Goal: Transaction & Acquisition: Purchase product/service

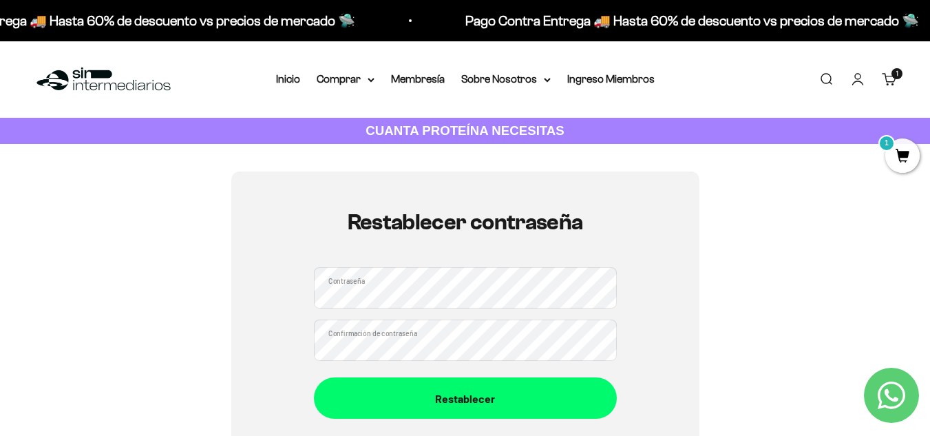
click at [300, 308] on div "Restablecer contraseña Contraseña Confirmación de contraseña Restablecer" at bounding box center [465, 314] width 468 height 286
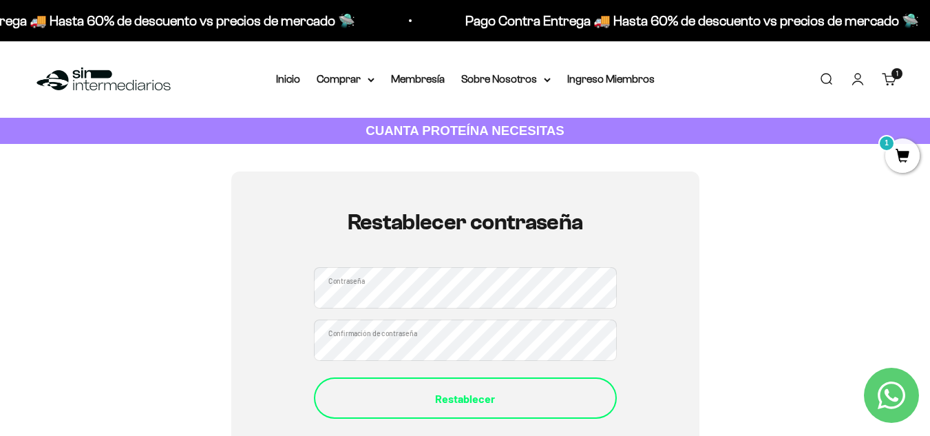
click at [442, 390] on div "Restablecer" at bounding box center [466, 399] width 248 height 18
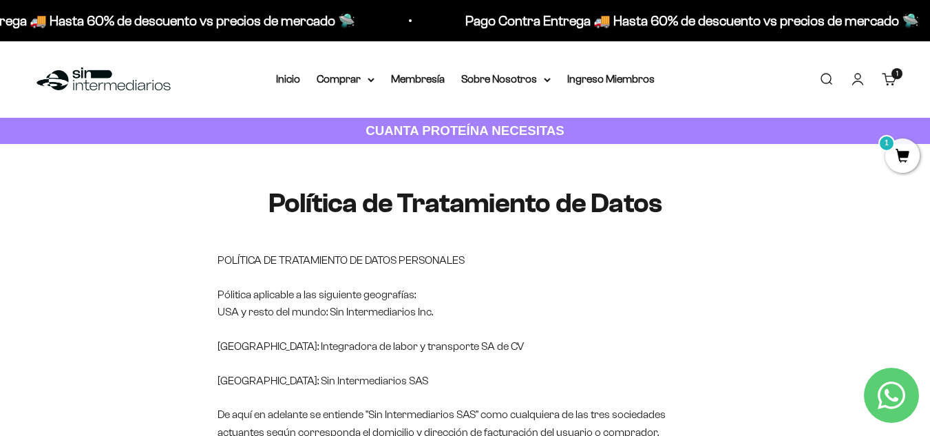
scroll to position [20, 0]
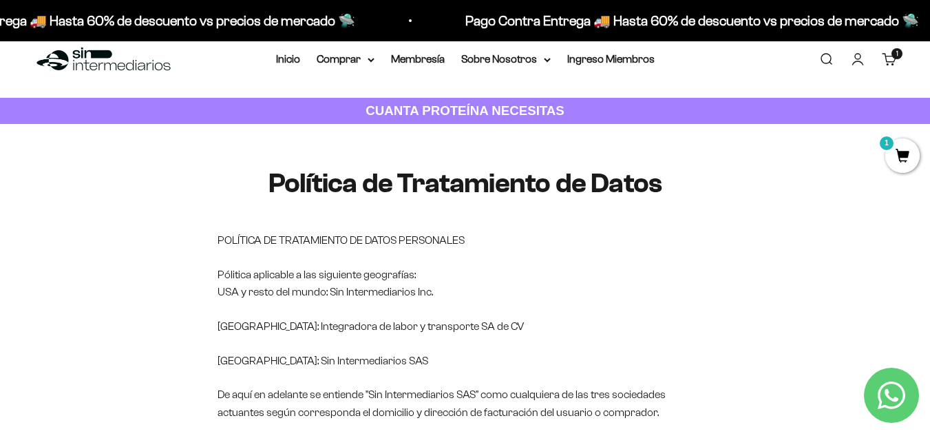
click at [895, 56] on cart-count "1 artículo 1" at bounding box center [897, 53] width 11 height 11
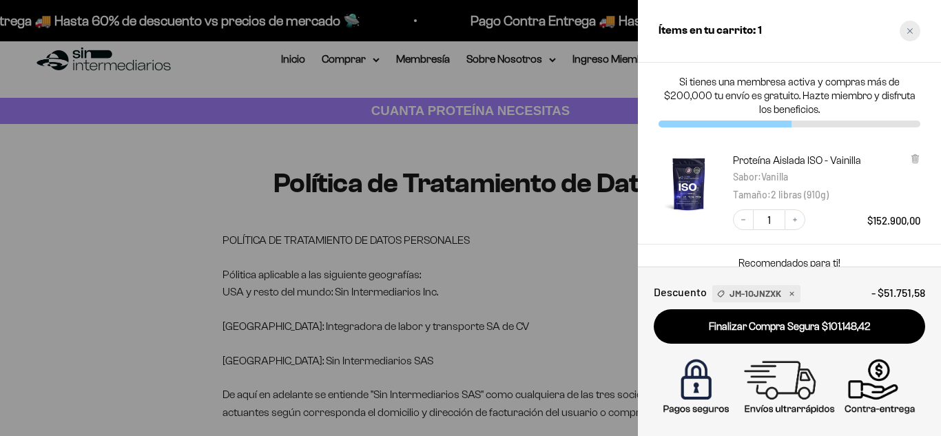
click at [904, 36] on div "Close cart" at bounding box center [909, 31] width 21 height 21
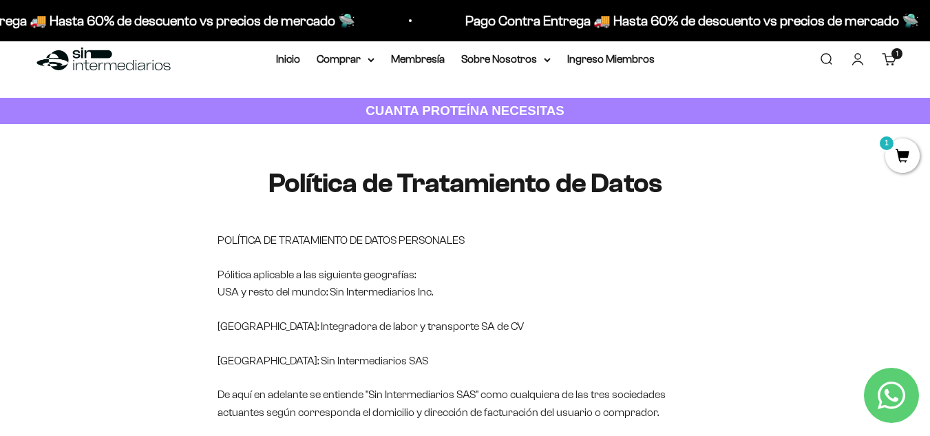
click at [865, 65] on link "Cuenta" at bounding box center [857, 59] width 15 height 15
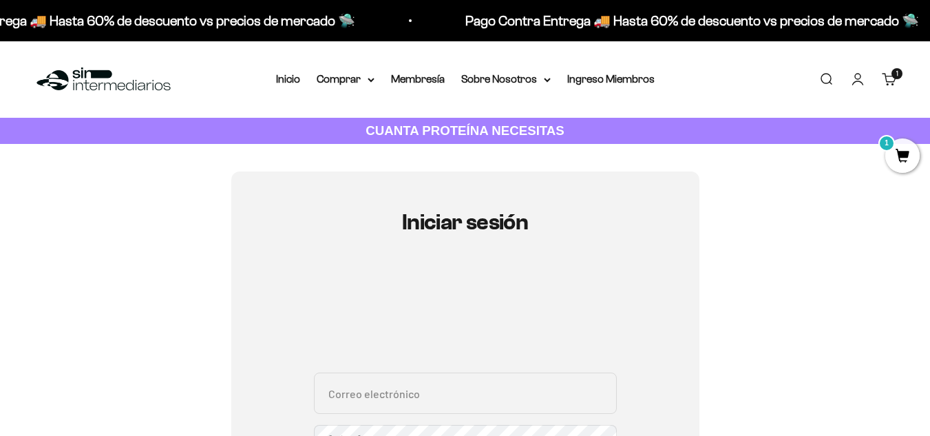
type input "[EMAIL_ADDRESS][DOMAIN_NAME]"
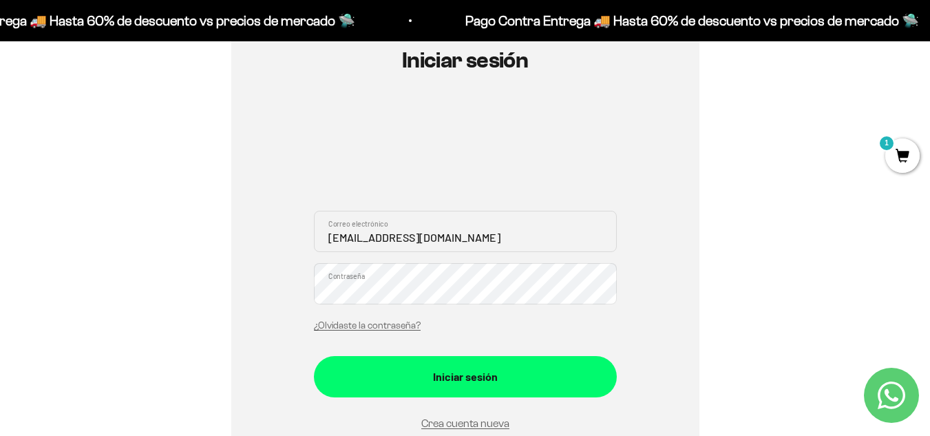
scroll to position [164, 0]
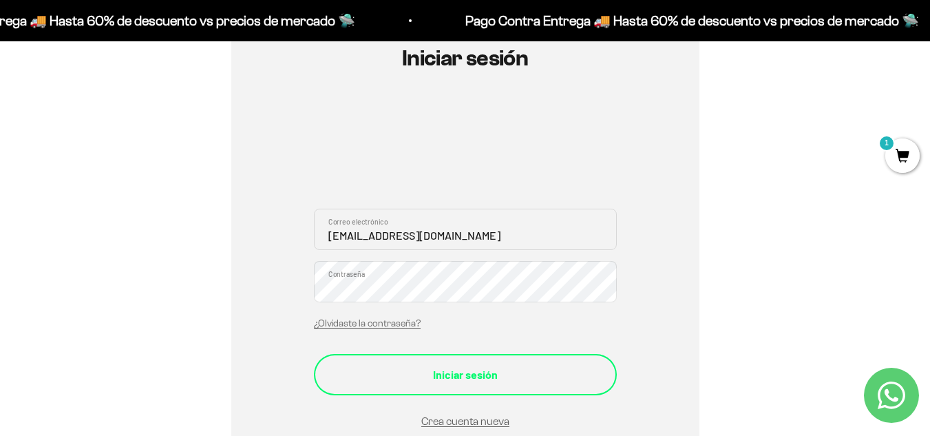
click at [477, 381] on div "Iniciar sesión" at bounding box center [466, 375] width 248 height 18
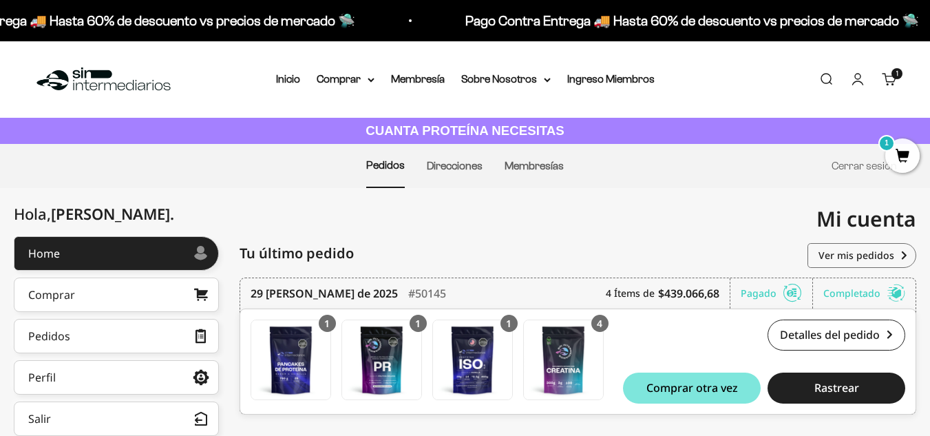
click at [884, 74] on link "Carrito 1 artículo 1" at bounding box center [889, 79] width 15 height 15
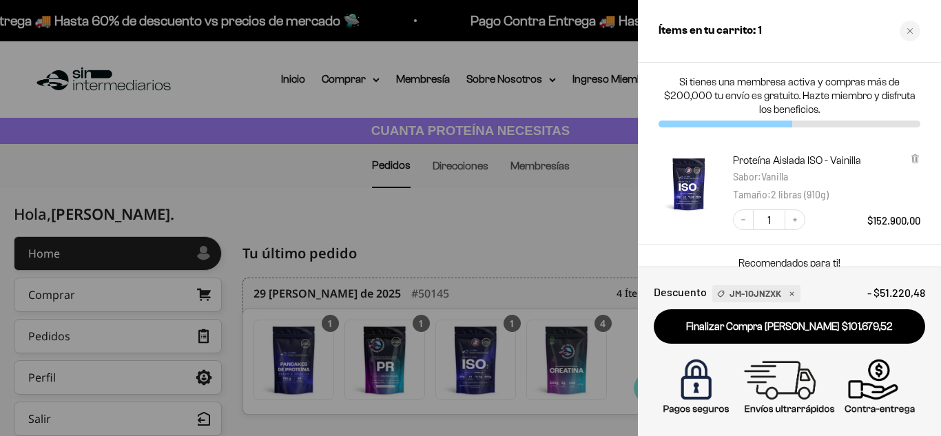
click at [914, 153] on div "Proteína Aislada ISO - Vainilla Sabor : Vanilla Tamaño : 2 libras (910g) Decrea…" at bounding box center [781, 185] width 275 height 90
click at [911, 158] on icon at bounding box center [915, 159] width 10 height 10
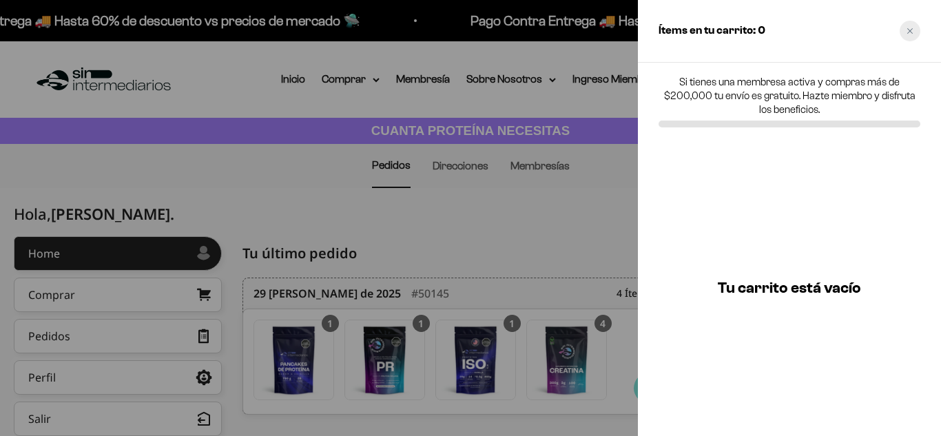
click at [914, 31] on div "Close cart" at bounding box center [909, 31] width 21 height 21
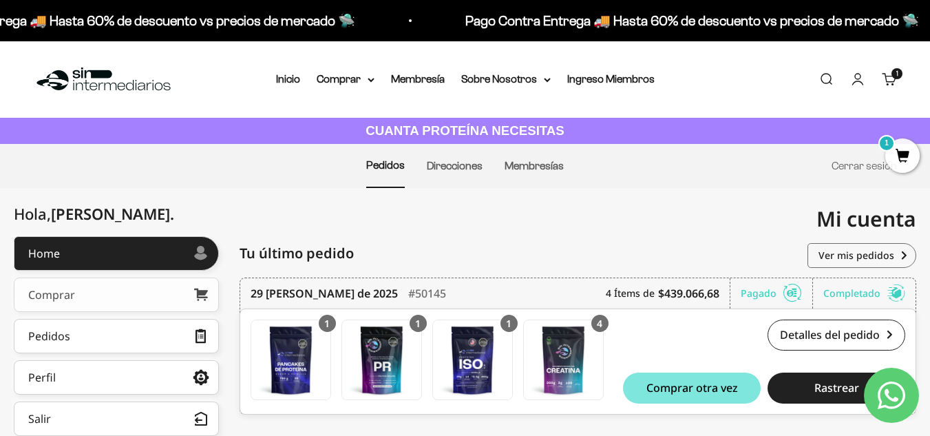
click at [172, 300] on link "Comprar" at bounding box center [116, 294] width 205 height 34
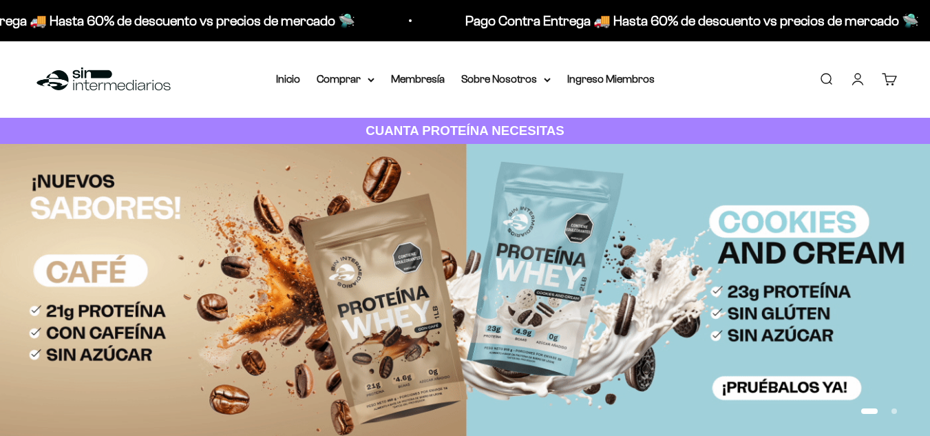
click at [850, 72] on link "Cuenta" at bounding box center [857, 79] width 15 height 15
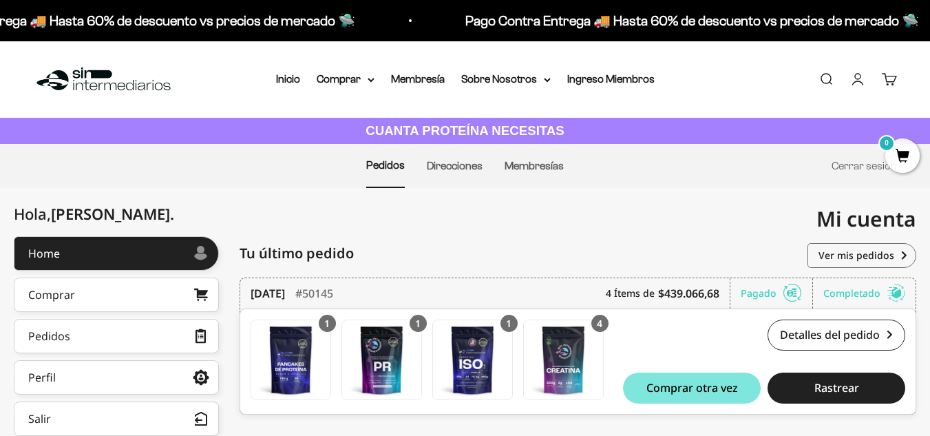
click at [863, 85] on link "Cuenta" at bounding box center [857, 79] width 15 height 15
click at [339, 85] on summary "Comprar" at bounding box center [346, 79] width 58 height 18
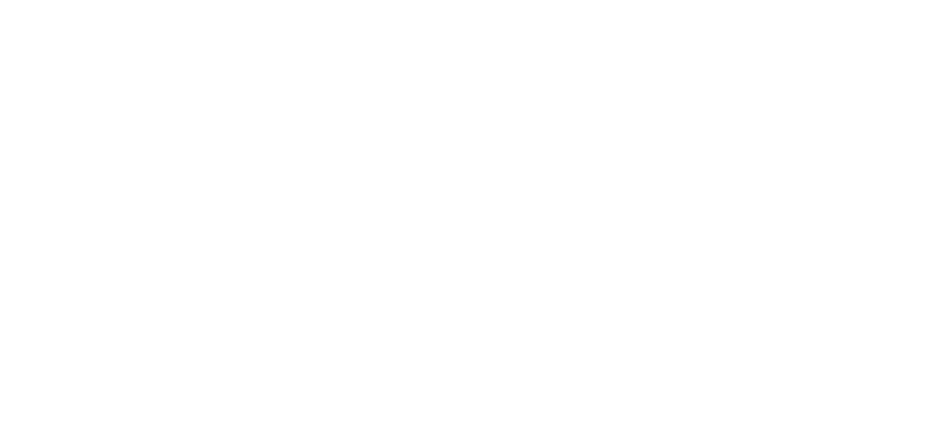
click at [349, 0] on html "Mi cuenta [EMAIL_ADDRESS][DOMAIN_NAME] Hola, [PERSON_NAME] Home Comprar Pedidos…" at bounding box center [470, 0] width 941 height 0
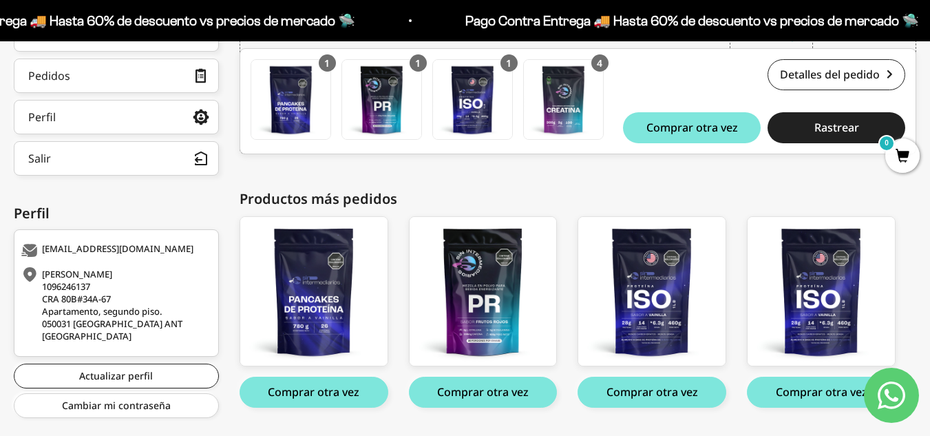
scroll to position [297, 0]
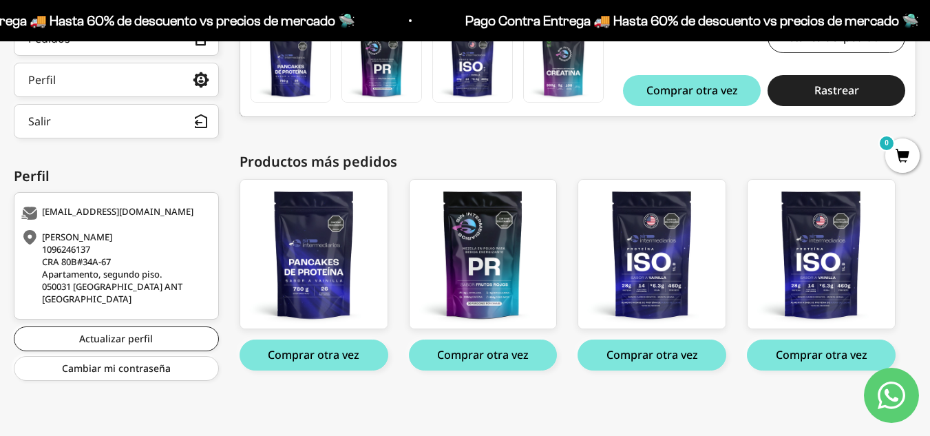
drag, startPoint x: 937, startPoint y: 62, endPoint x: 940, endPoint y: 242, distance: 179.7
click at [930, 242] on html "Ir al contenido Pago Contra Entrega 🚚 Hasta 60% de descuento vs precios de merc…" at bounding box center [465, 69] width 930 height 733
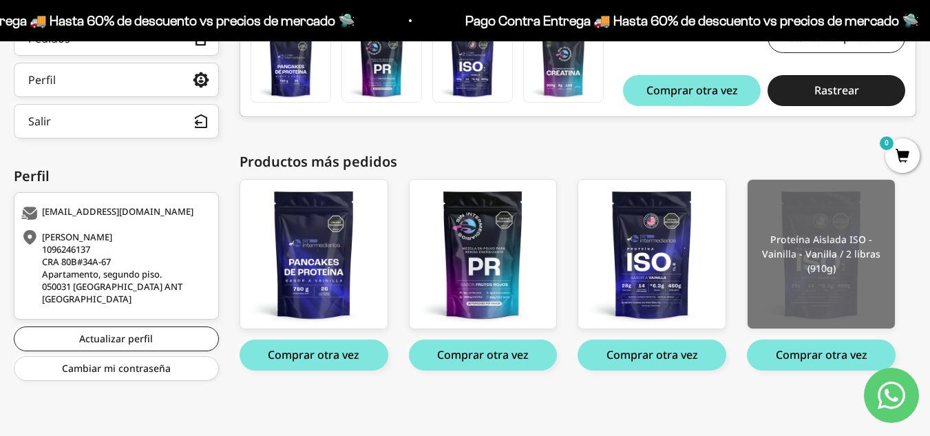
click at [795, 244] on img at bounding box center [821, 254] width 147 height 149
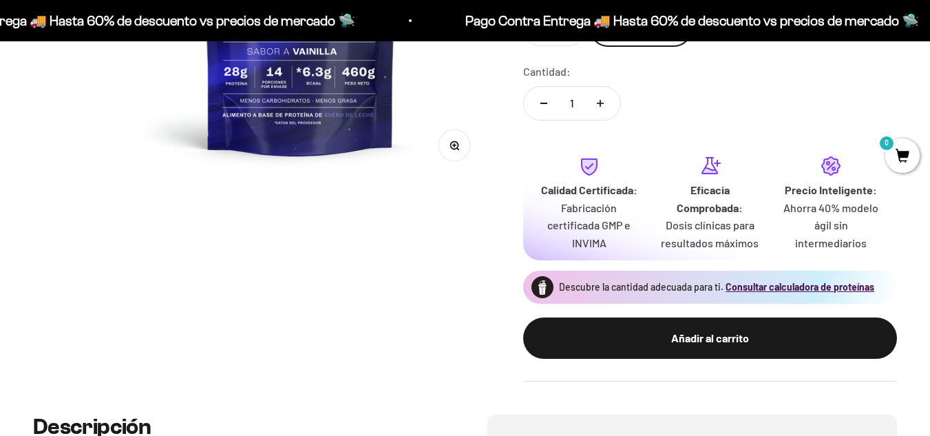
scroll to position [369, 0]
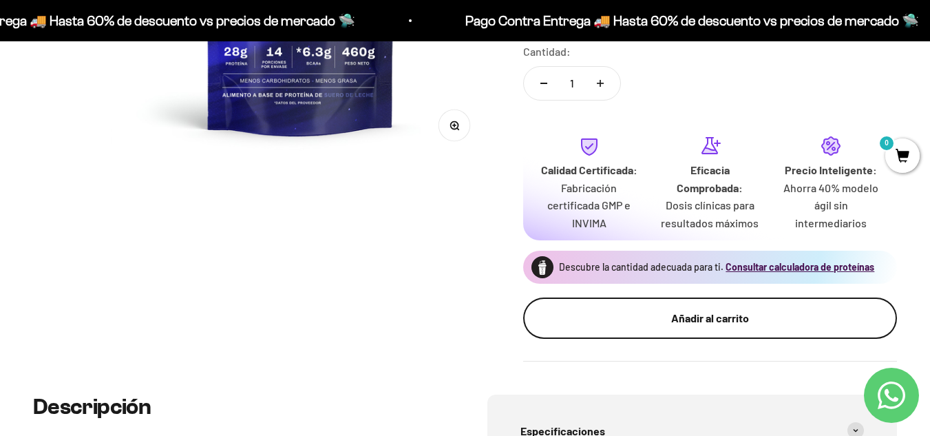
click at [740, 308] on button "Añadir al carrito" at bounding box center [710, 317] width 374 height 41
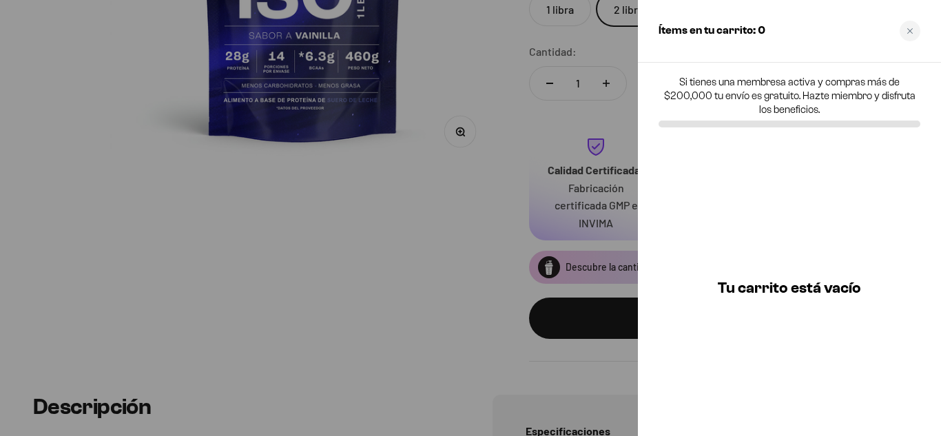
scroll to position [0, 0]
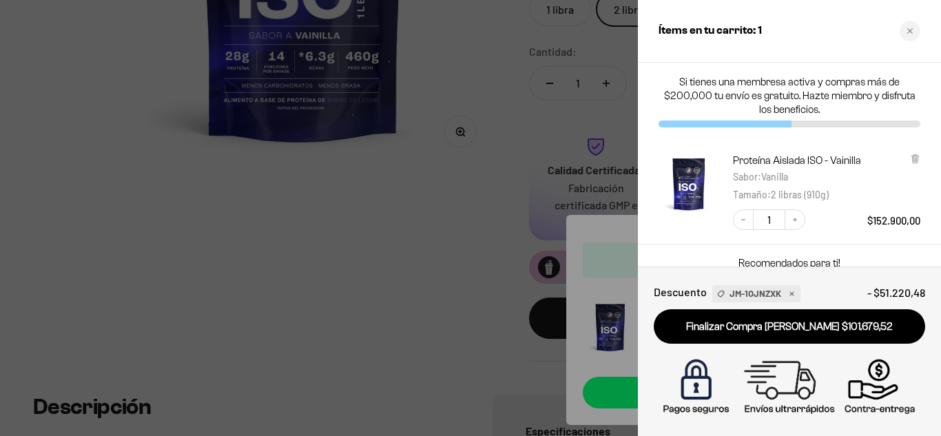
click at [864, 246] on div "Recomendados para ti! Citrato de Magnesio - Sabor Limón $47.300,00 Añadir Creat…" at bounding box center [789, 304] width 303 height 120
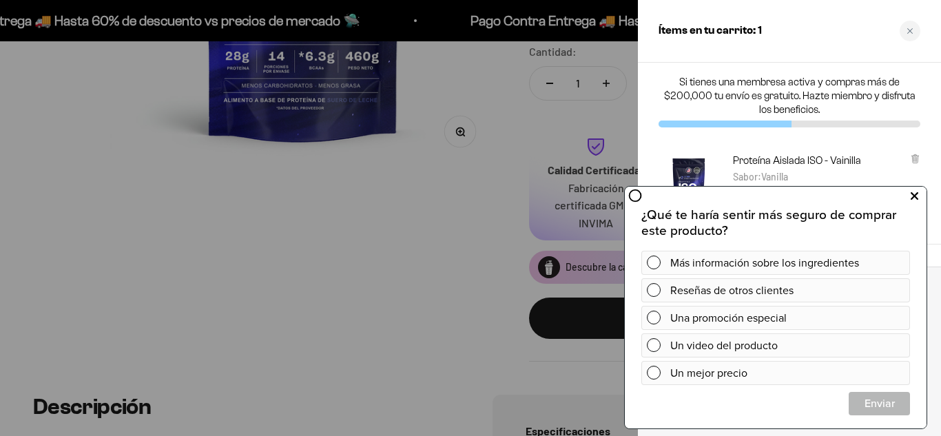
click at [918, 200] on button at bounding box center [913, 196] width 25 height 22
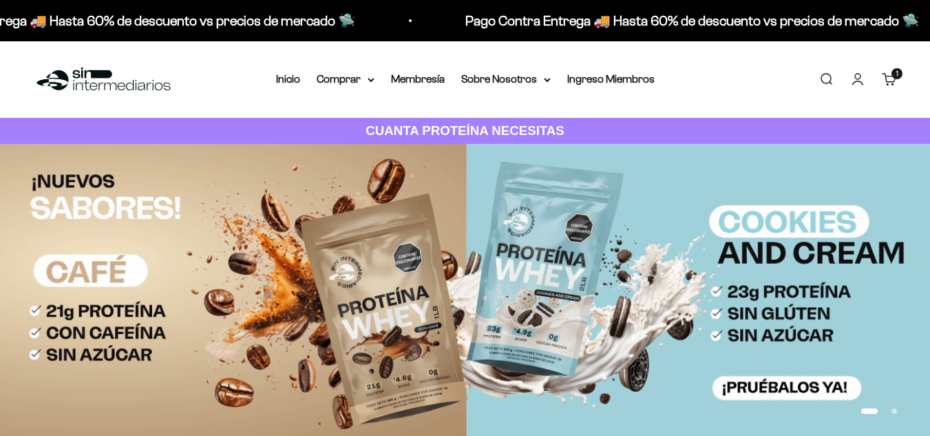
click at [857, 87] on link "Cuenta" at bounding box center [857, 79] width 15 height 15
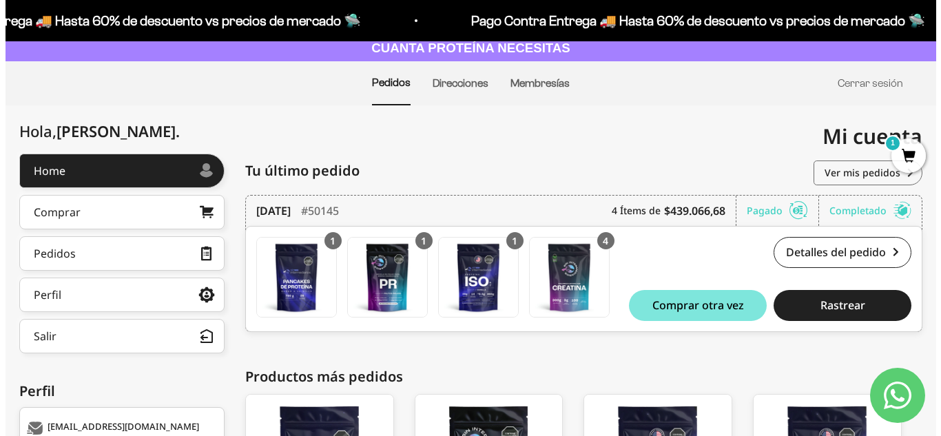
scroll to position [90, 0]
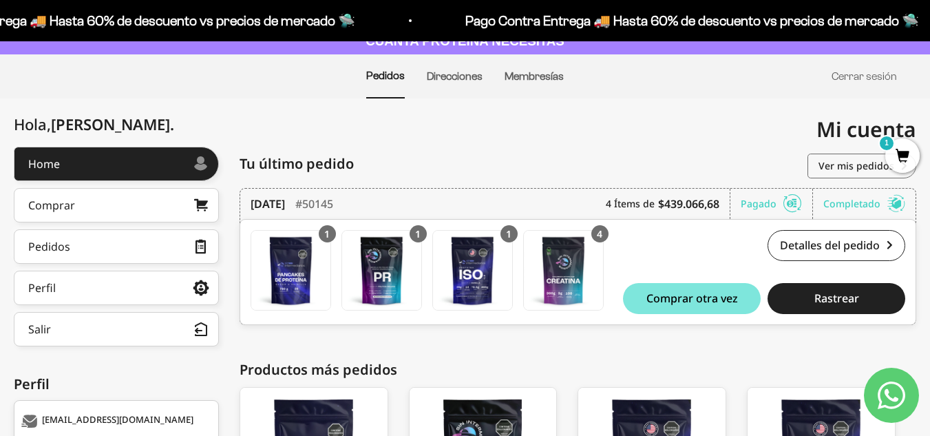
click at [905, 165] on span "1" at bounding box center [902, 155] width 34 height 34
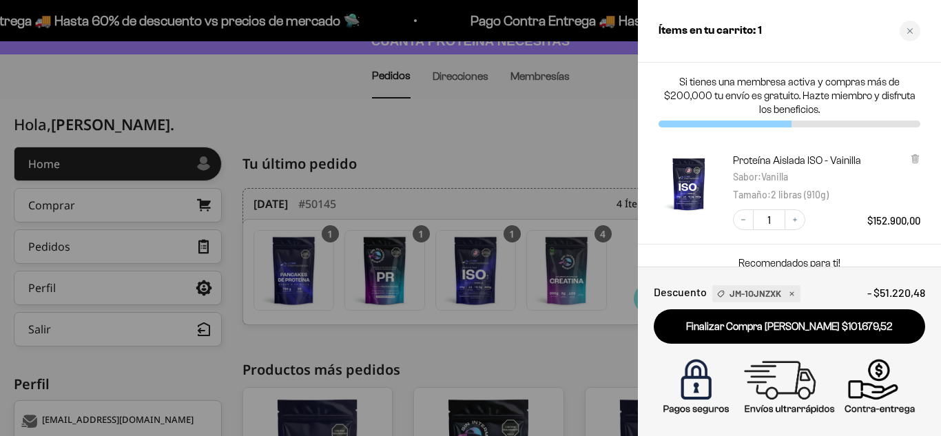
click at [890, 216] on span "$152.900,00" at bounding box center [893, 220] width 53 height 12
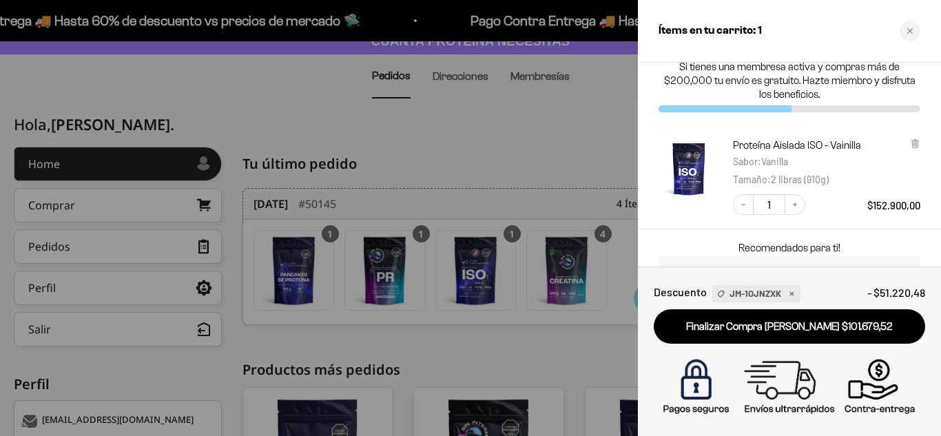
scroll to position [0, 0]
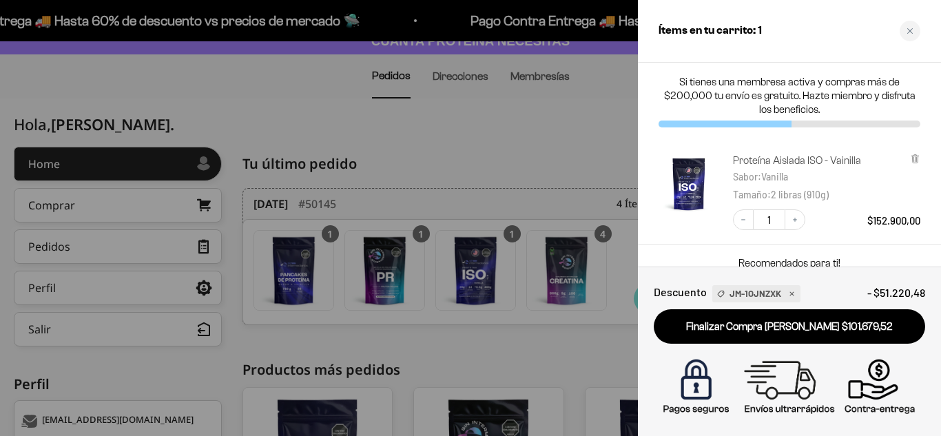
click at [760, 160] on link "Proteína Aislada ISO - Vainilla" at bounding box center [797, 161] width 128 height 14
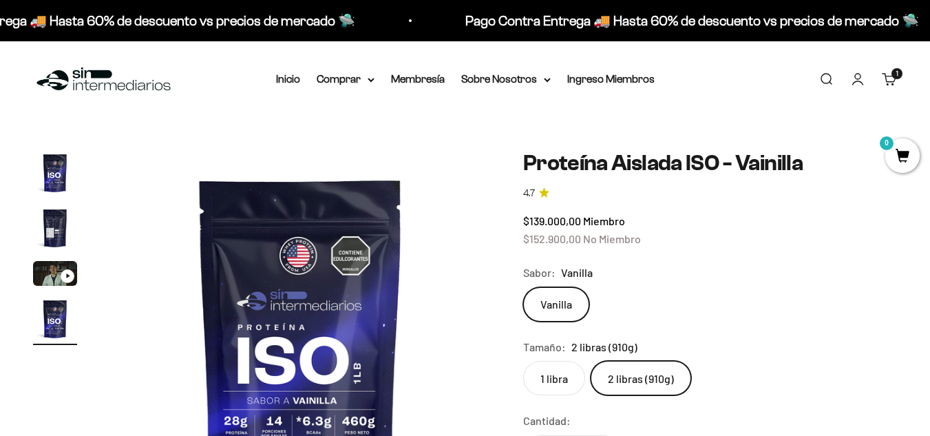
scroll to position [0, 1164]
click at [401, 78] on link "Membresía" at bounding box center [418, 79] width 54 height 12
click at [370, 80] on icon at bounding box center [371, 79] width 6 height 3
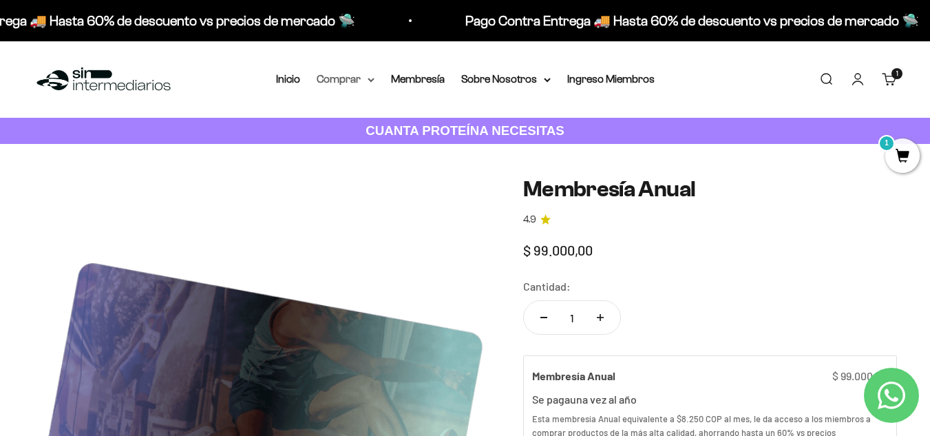
click at [353, 78] on summary "Comprar" at bounding box center [346, 79] width 58 height 18
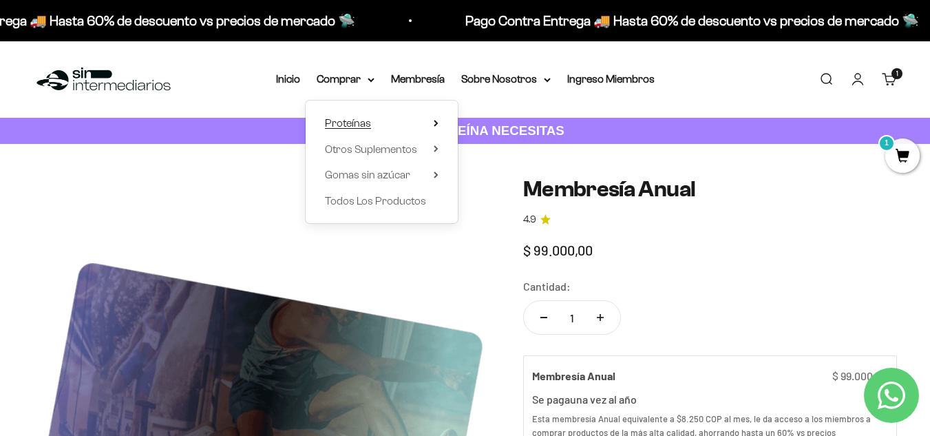
click at [351, 125] on span "Proteínas" at bounding box center [348, 123] width 46 height 12
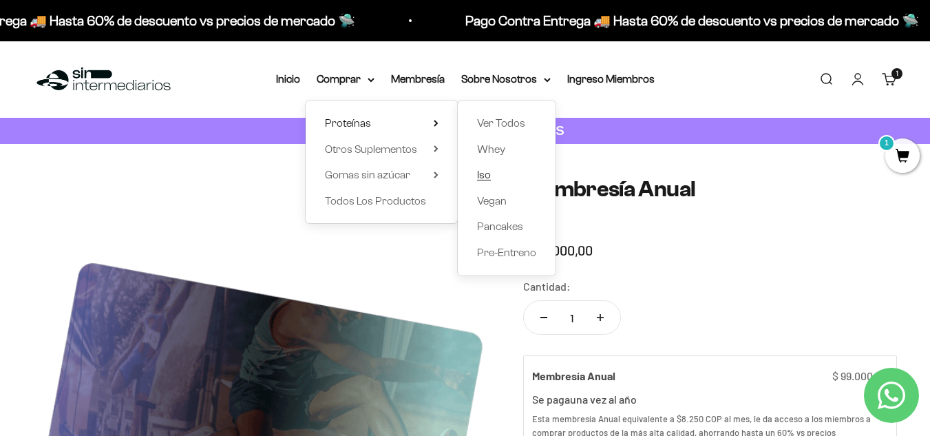
click at [501, 174] on link "Iso" at bounding box center [506, 175] width 59 height 18
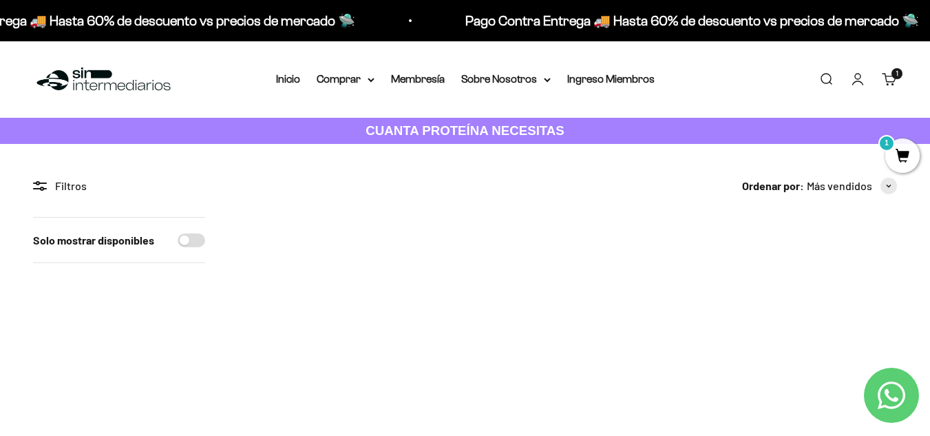
click at [778, 315] on img at bounding box center [793, 321] width 209 height 209
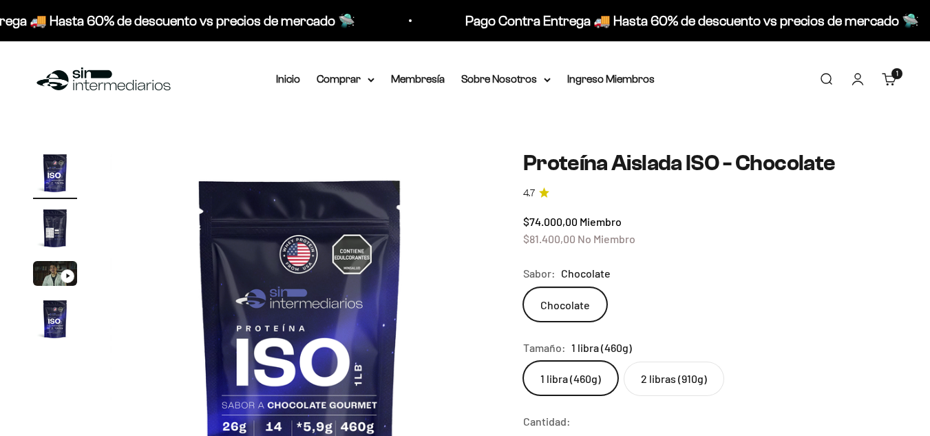
click at [676, 396] on safe-sticky "Proteína Aislada ISO - Chocolate 4.7 $74.000,00 Miembro $81.400,00 No Miembro C…" at bounding box center [710, 441] width 374 height 580
click at [673, 390] on label "2 libras (910g)" at bounding box center [674, 378] width 101 height 34
click at [523, 361] on input "2 libras (910g)" at bounding box center [523, 360] width 1 height 1
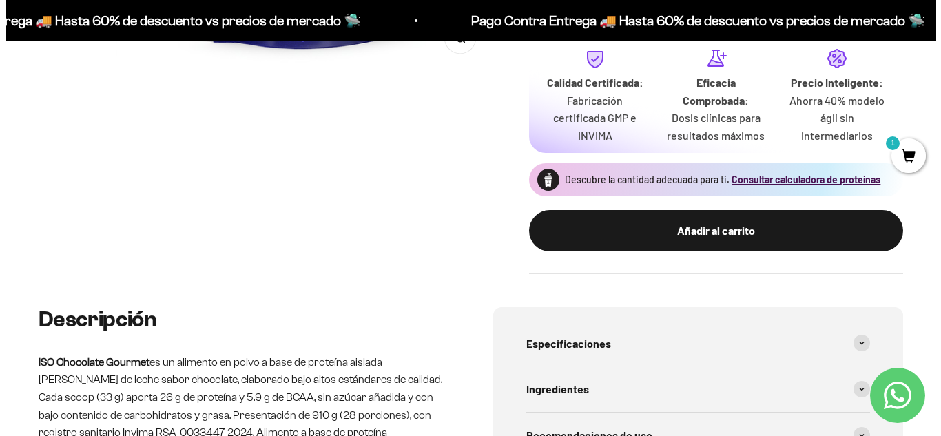
scroll to position [443, 0]
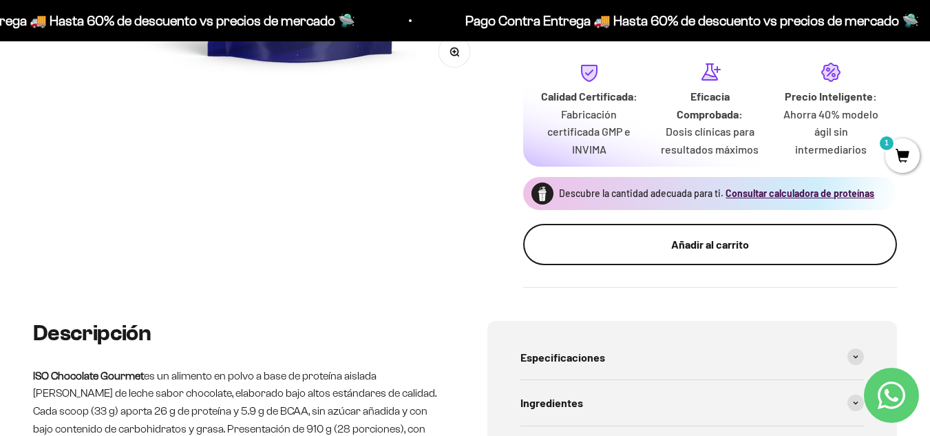
click at [775, 235] on div "Añadir al carrito" at bounding box center [710, 244] width 319 height 18
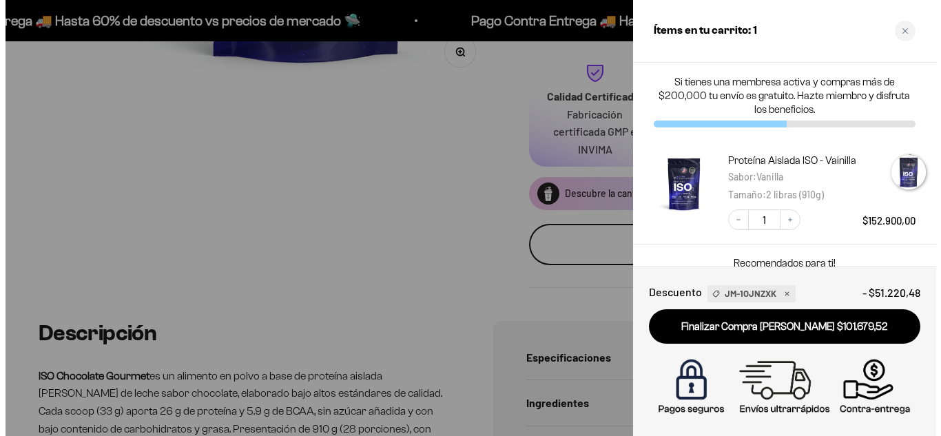
scroll to position [0, 1182]
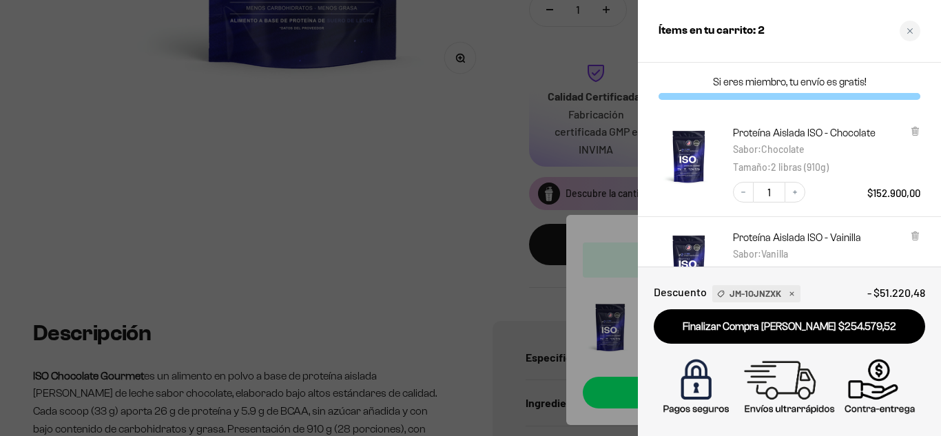
click at [864, 170] on div "Tamaño : 2 libras (910g)" at bounding box center [807, 167] width 149 height 18
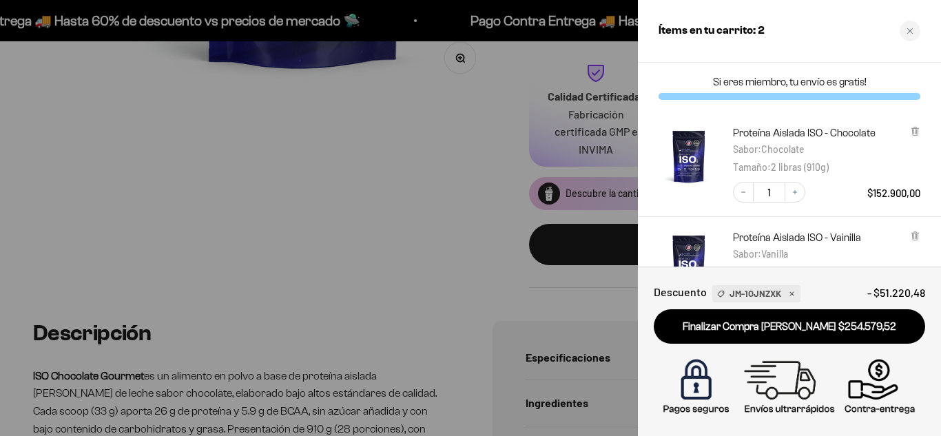
click at [864, 170] on div "Tamaño : 2 libras (910g)" at bounding box center [807, 167] width 149 height 18
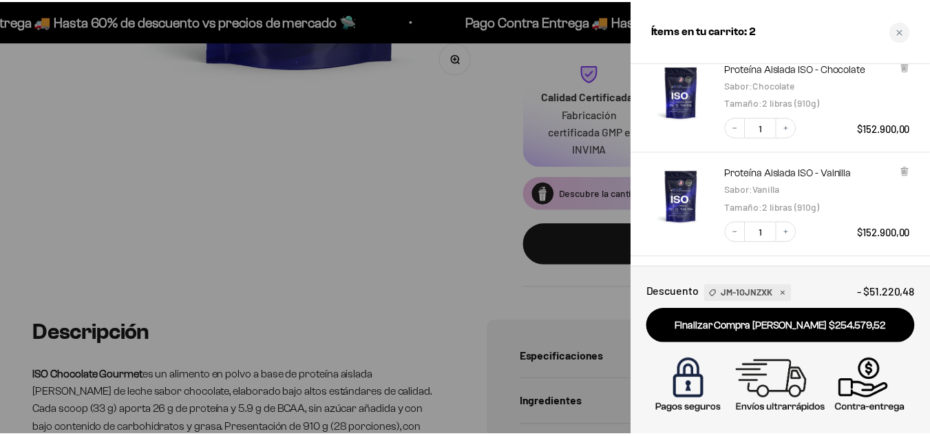
scroll to position [37, 0]
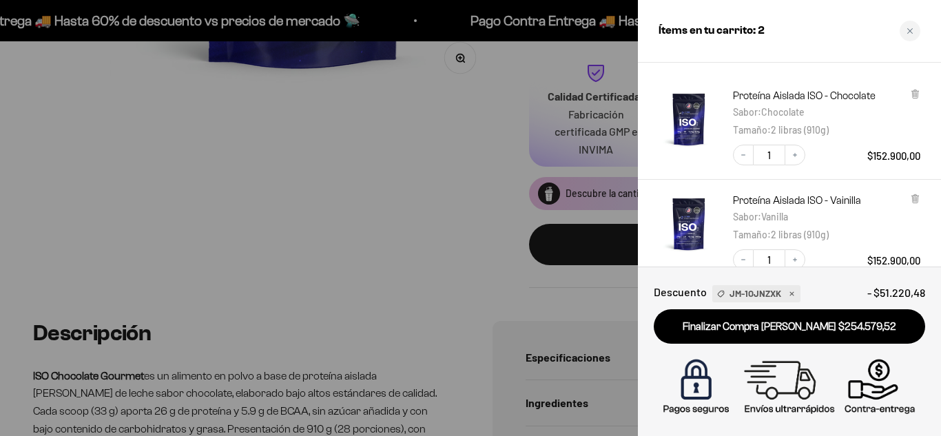
click at [341, 191] on div at bounding box center [470, 218] width 941 height 436
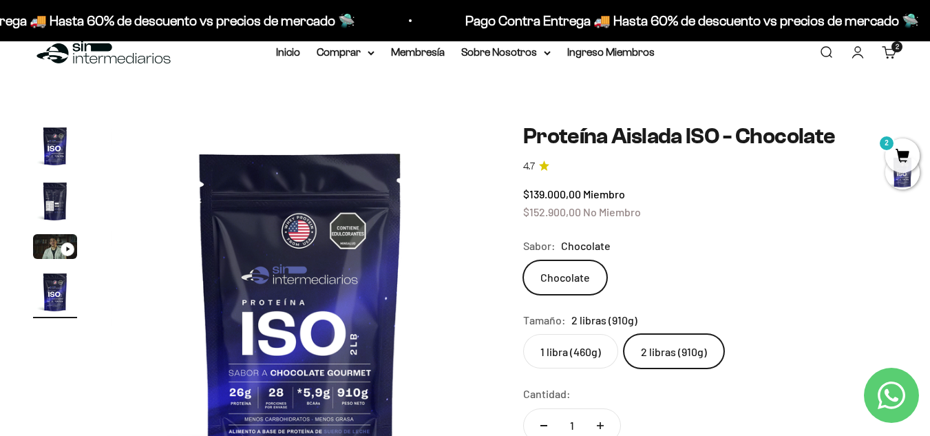
scroll to position [20, 0]
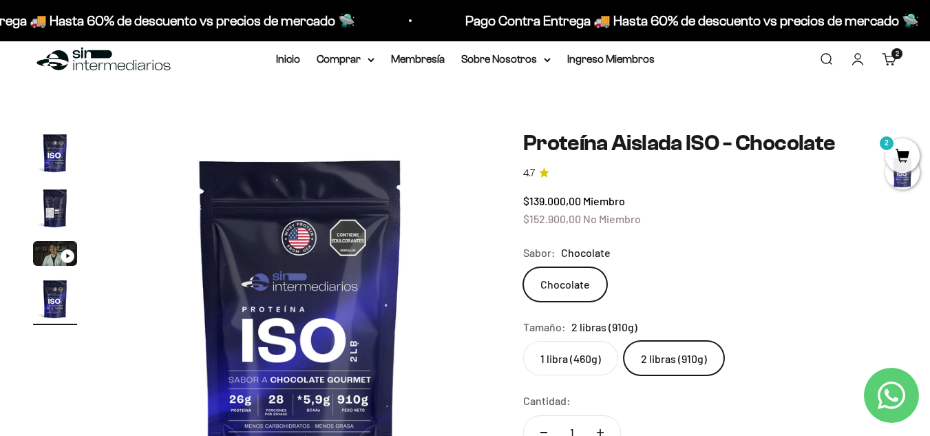
click at [903, 143] on span "2" at bounding box center [902, 155] width 34 height 34
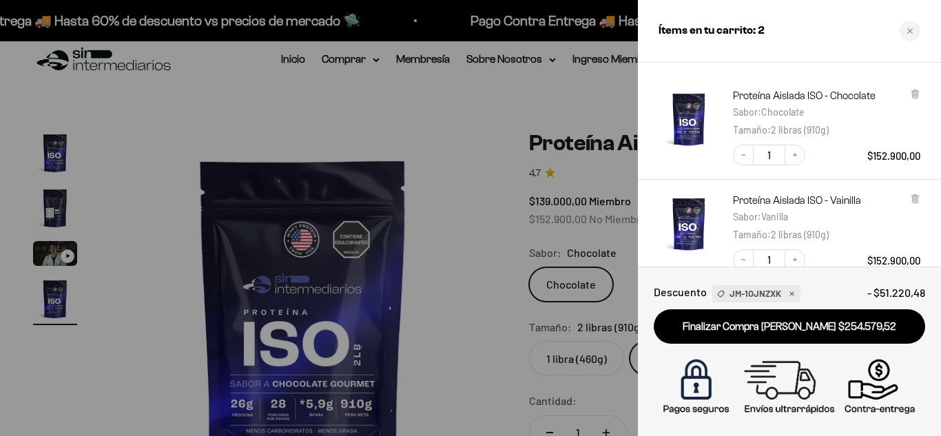
click at [912, 39] on div "Close cart" at bounding box center [909, 31] width 21 height 21
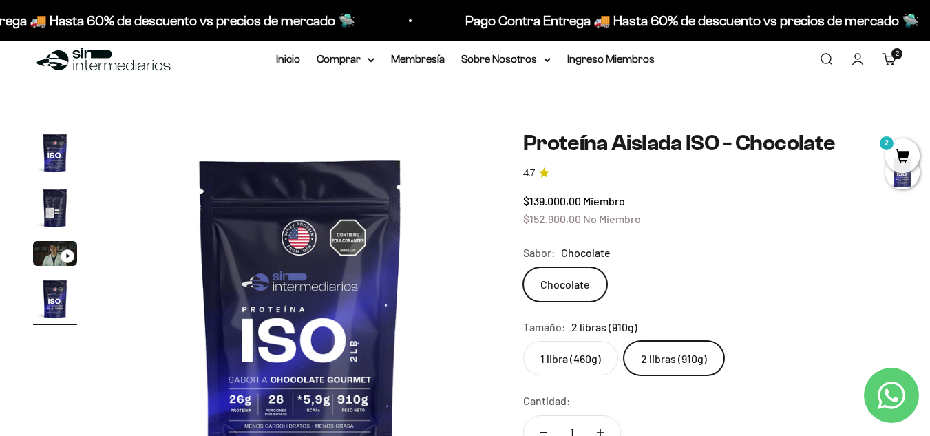
scroll to position [0, 1164]
click at [366, 60] on summary "Comprar" at bounding box center [346, 59] width 58 height 18
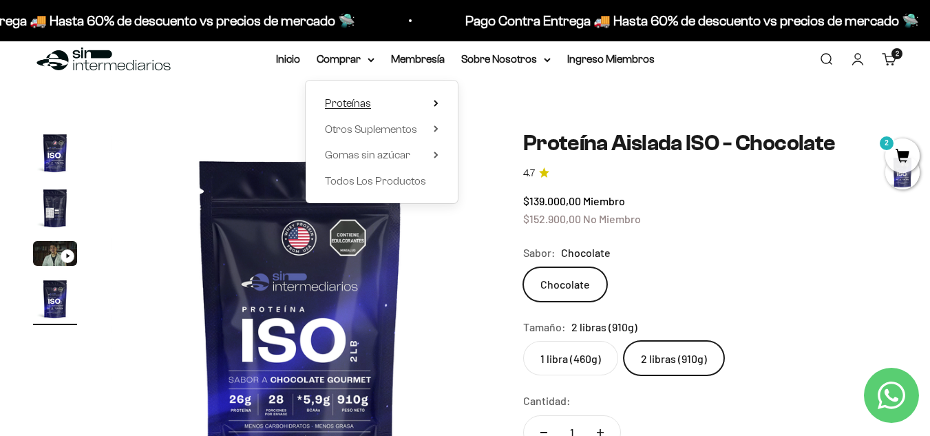
click at [350, 96] on span "Proteínas" at bounding box center [348, 103] width 46 height 18
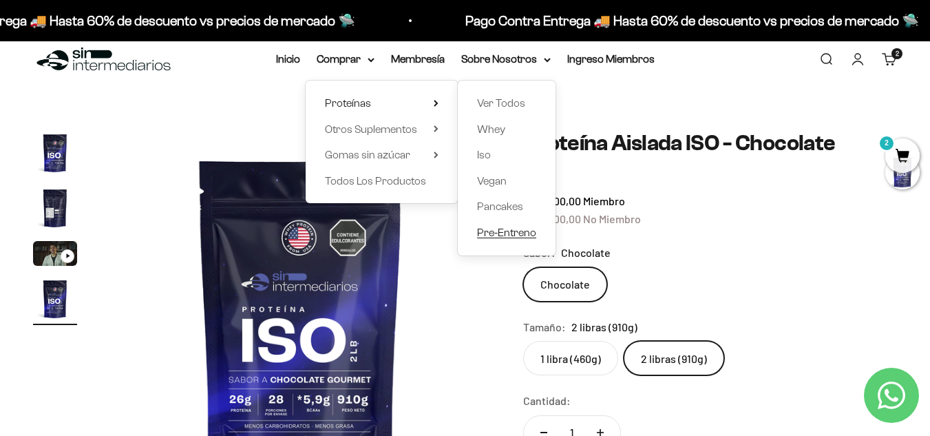
click at [492, 228] on span "Pre-Entreno" at bounding box center [506, 233] width 59 height 12
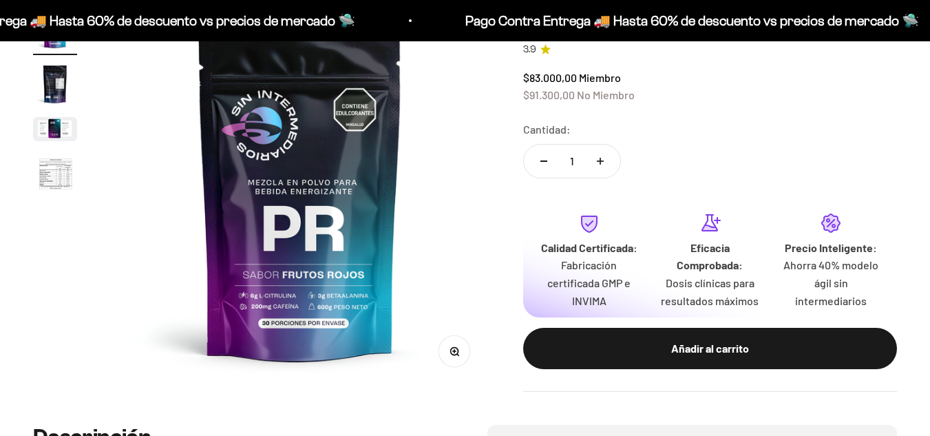
scroll to position [165, 0]
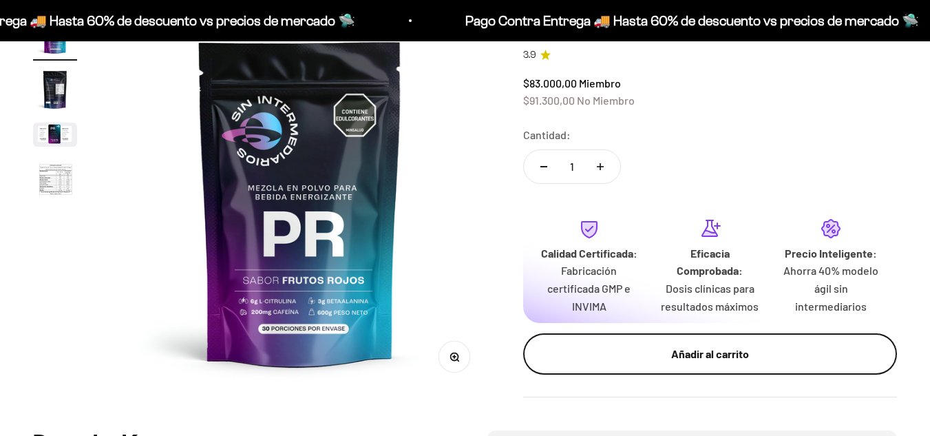
click at [712, 346] on div "Añadir al carrito" at bounding box center [710, 354] width 319 height 18
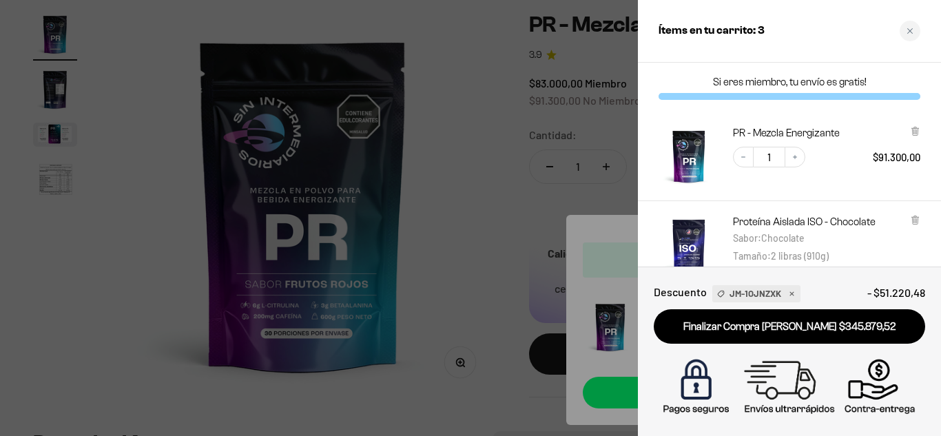
click at [511, 257] on div at bounding box center [470, 218] width 941 height 436
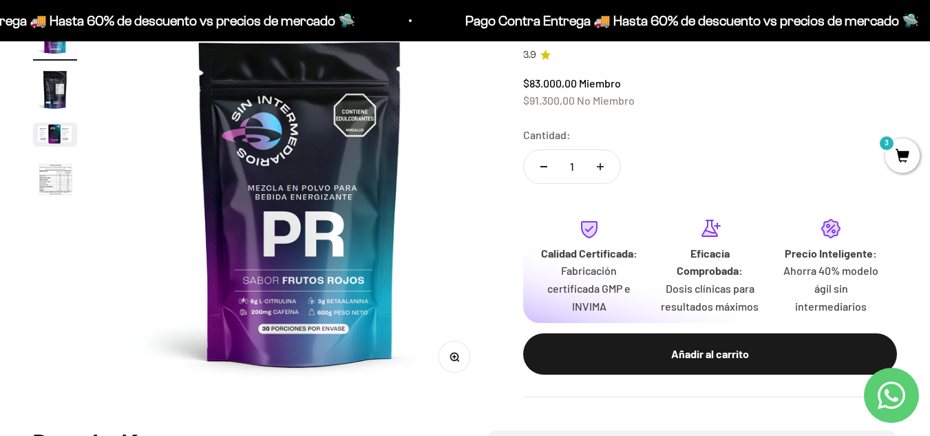
click at [899, 158] on span "3" at bounding box center [902, 155] width 34 height 34
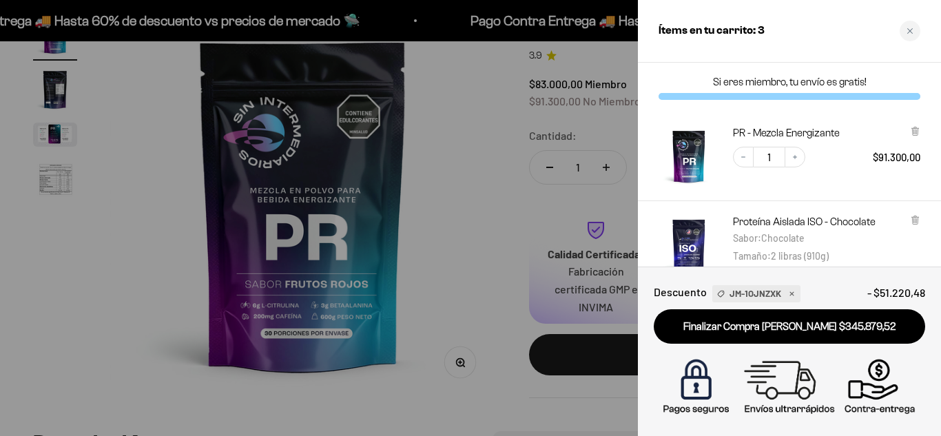
click at [520, 243] on div at bounding box center [470, 218] width 941 height 436
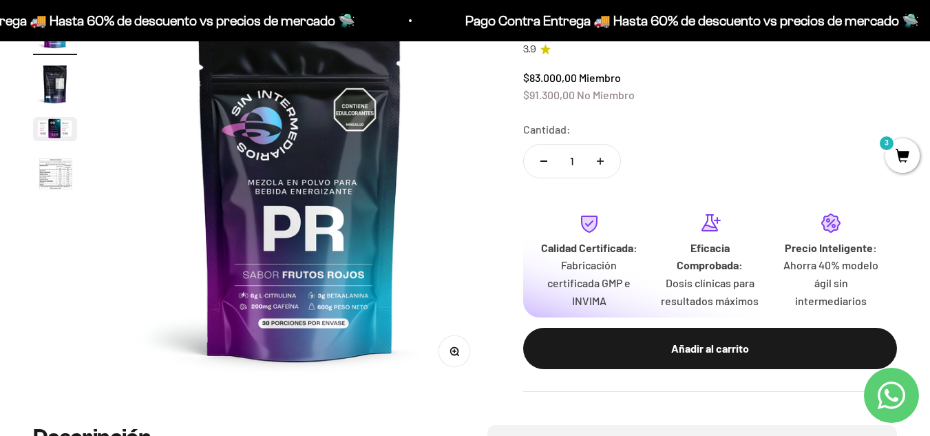
scroll to position [0, 0]
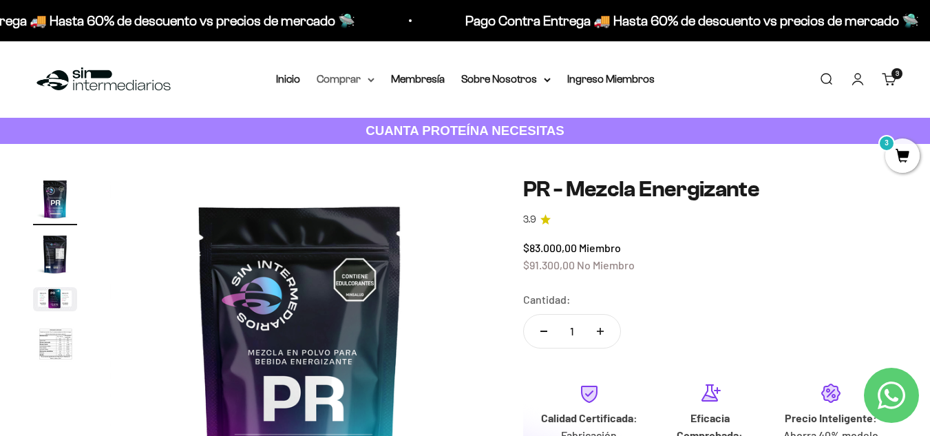
click at [348, 85] on summary "Comprar" at bounding box center [346, 79] width 58 height 18
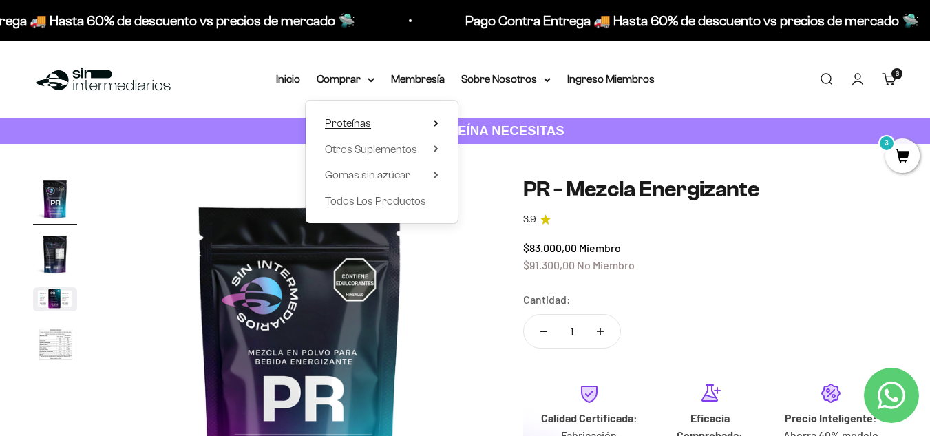
click at [436, 118] on summary "Proteínas" at bounding box center [382, 123] width 114 height 18
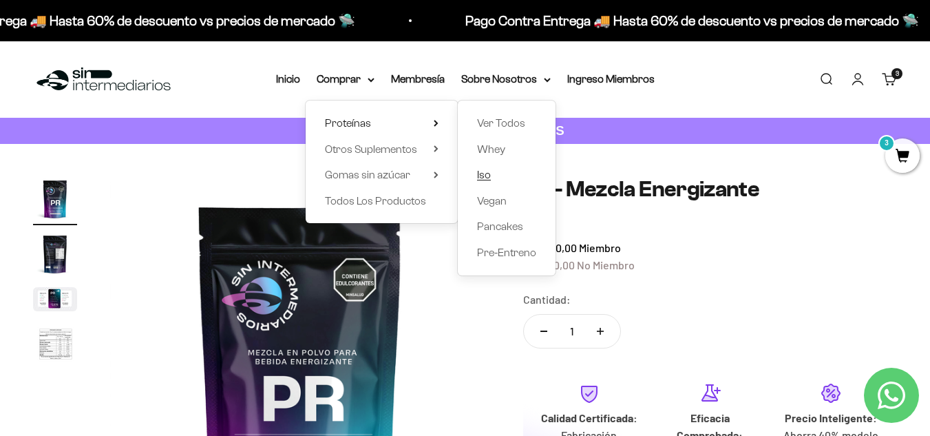
click at [482, 180] on span "Iso" at bounding box center [484, 175] width 14 height 18
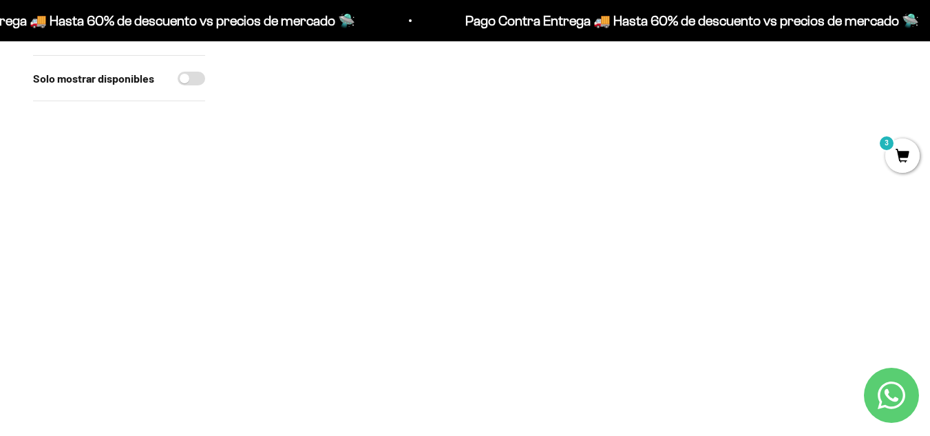
scroll to position [160, 0]
drag, startPoint x: 938, startPoint y: 60, endPoint x: 939, endPoint y: 90, distance: 29.6
click at [339, 204] on img at bounding box center [342, 161] width 209 height 209
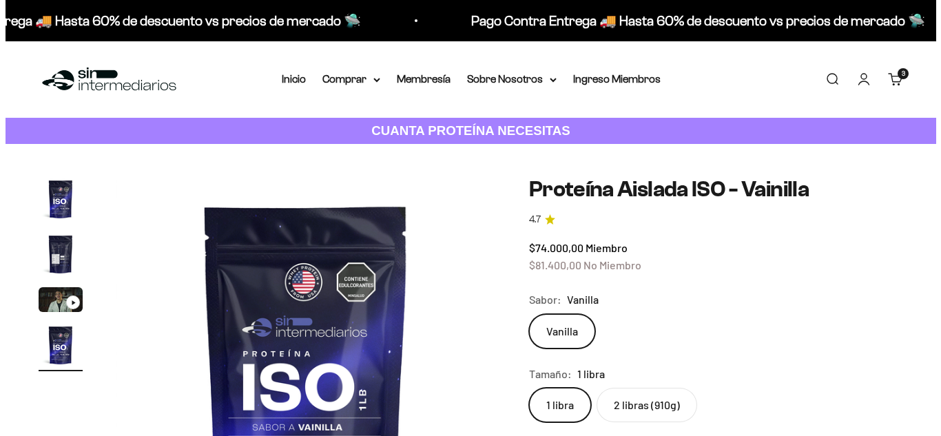
scroll to position [0, 1164]
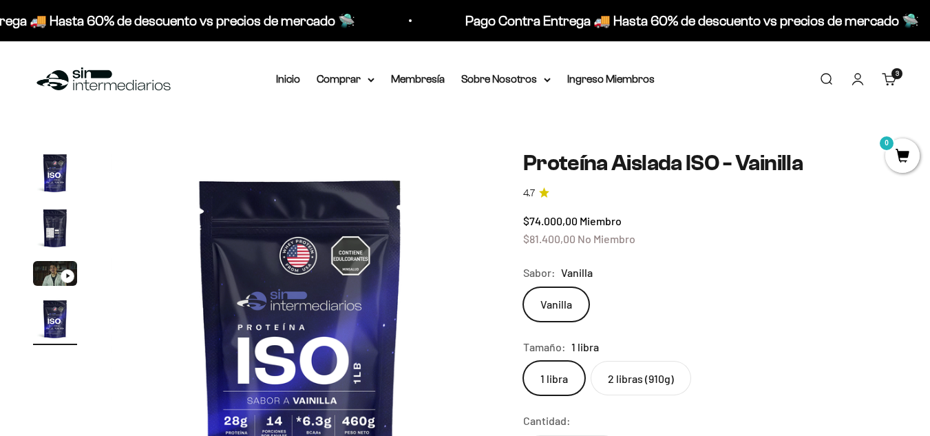
click at [633, 375] on label "2 libras (910g)" at bounding box center [641, 378] width 101 height 34
click at [523, 361] on input "2 libras (910g)" at bounding box center [523, 360] width 1 height 1
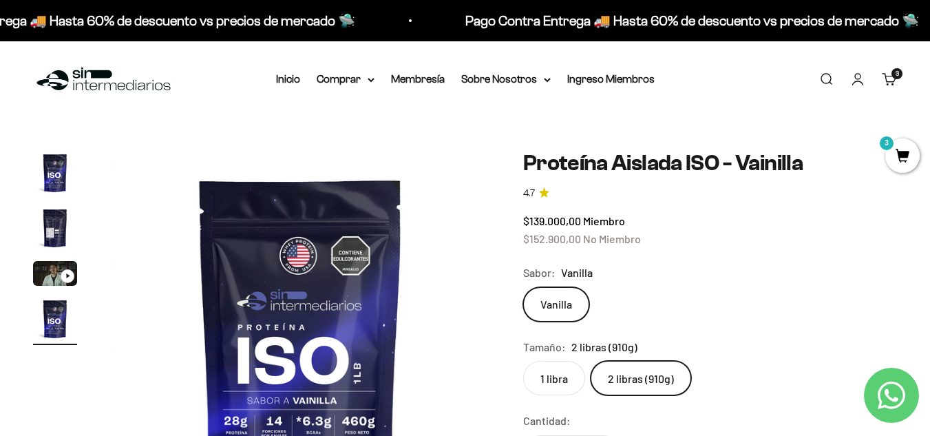
click at [893, 79] on div "3 artículos 3" at bounding box center [897, 73] width 11 height 11
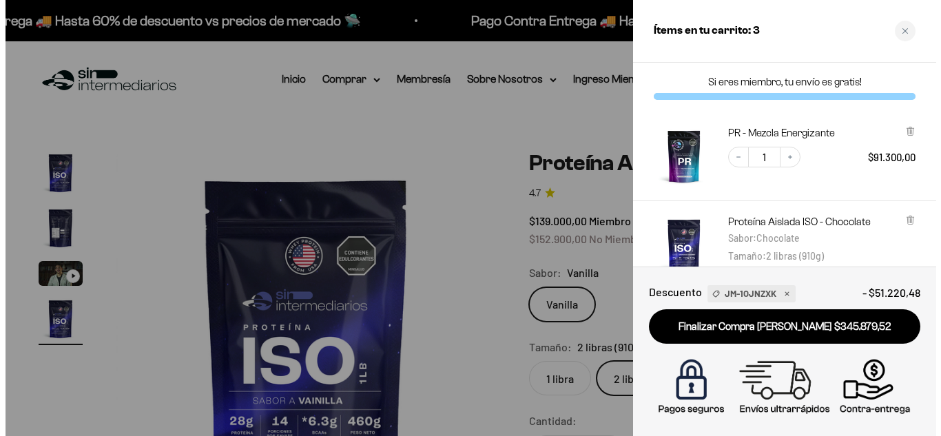
scroll to position [0, 1182]
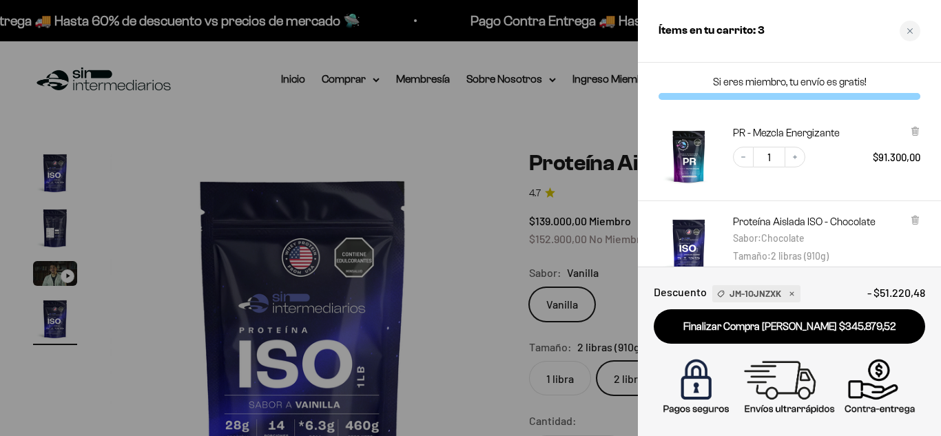
click at [685, 164] on img "PR - Mezcla Energizante" at bounding box center [688, 156] width 61 height 61
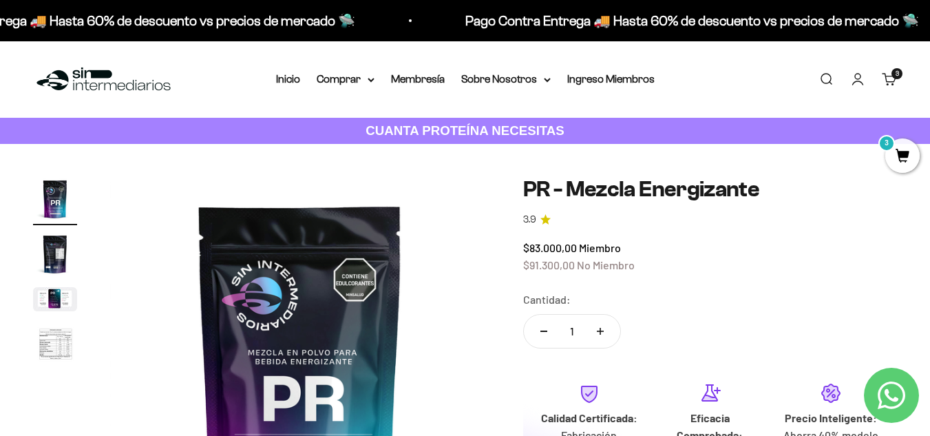
click at [909, 147] on span "3" at bounding box center [902, 155] width 34 height 34
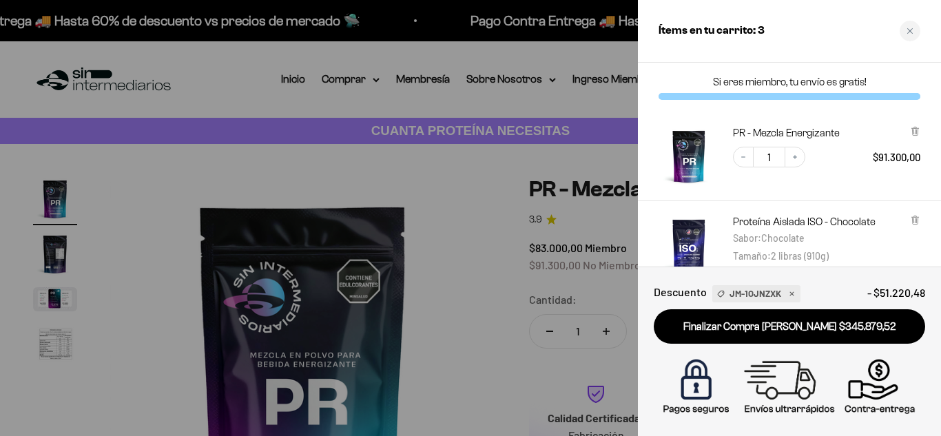
click at [538, 286] on div at bounding box center [470, 218] width 941 height 436
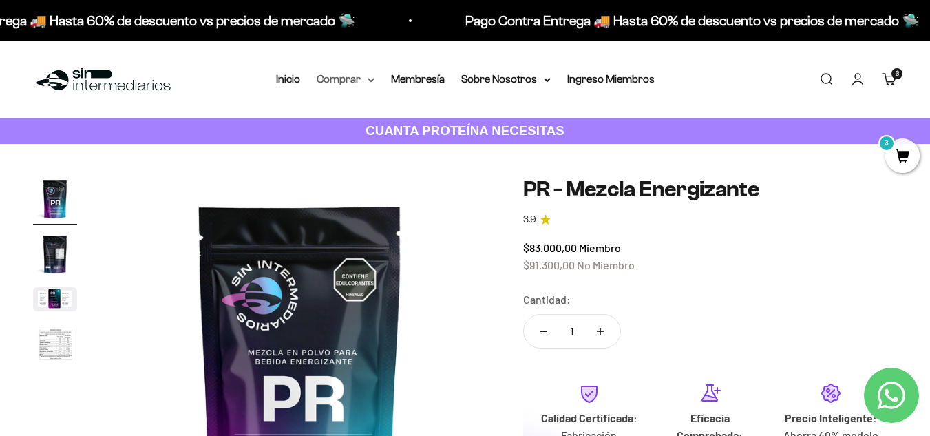
click at [366, 81] on summary "Comprar" at bounding box center [346, 79] width 58 height 18
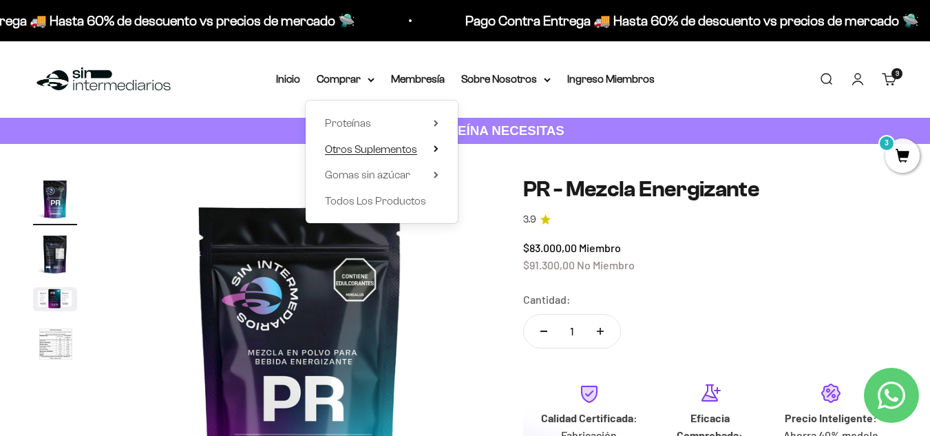
click at [373, 145] on span "Otros Suplementos" at bounding box center [371, 149] width 92 height 12
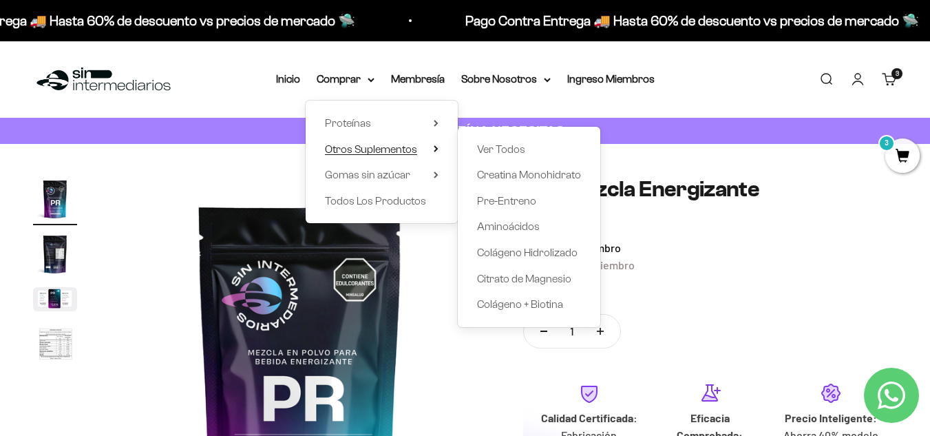
click at [373, 145] on span "Otros Suplementos" at bounding box center [371, 149] width 92 height 12
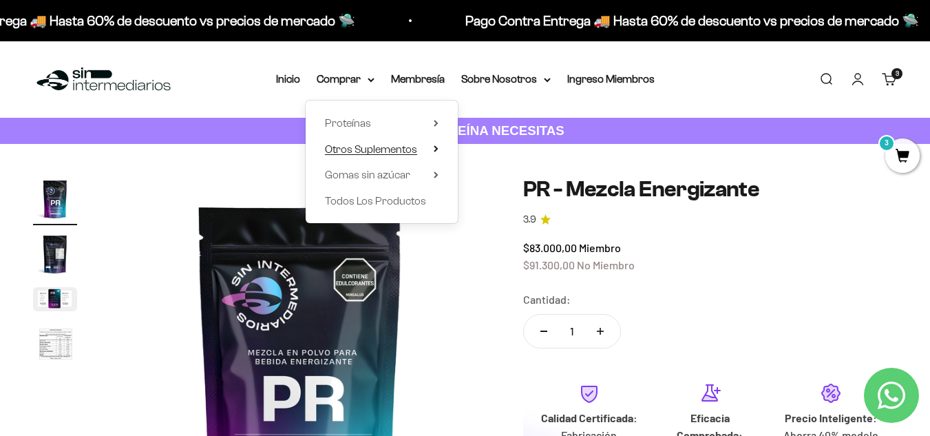
click at [432, 149] on summary "Otros Suplementos" at bounding box center [382, 149] width 114 height 18
click at [399, 199] on span "Todos Los Productos" at bounding box center [375, 201] width 101 height 12
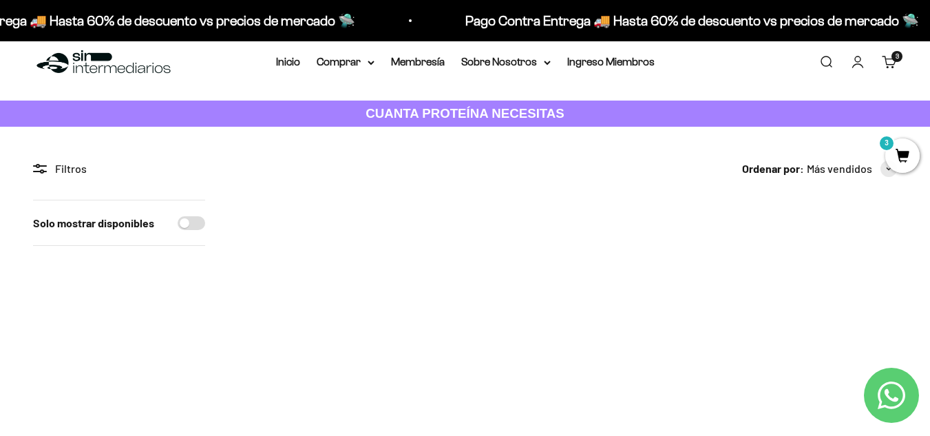
scroll to position [3, 0]
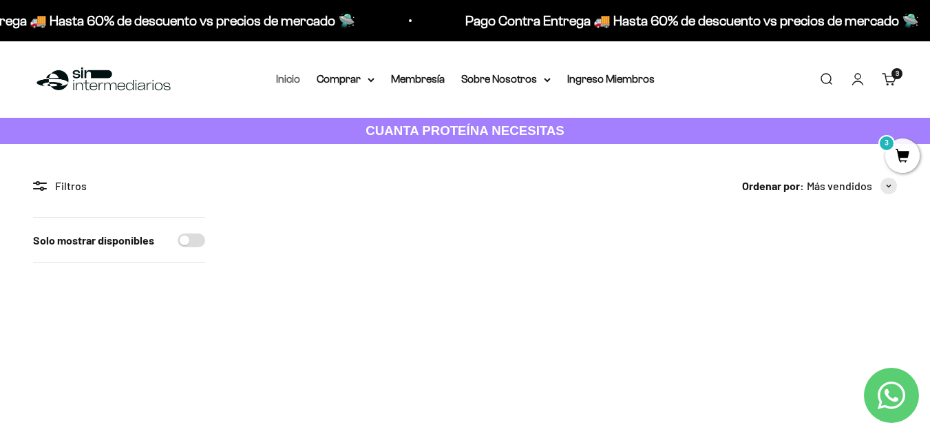
click at [291, 84] on link "Inicio" at bounding box center [288, 79] width 24 height 12
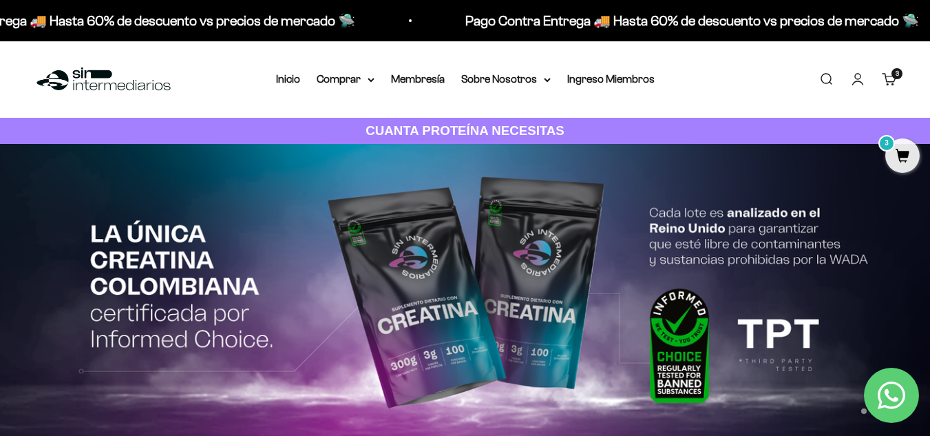
click at [335, 74] on div "Menú Buscar Inicio Comprar Proteínas Ver Todos Whey Iso Vegan Pancakes Pre-Entr…" at bounding box center [465, 79] width 930 height 76
click at [335, 74] on summary "Comprar" at bounding box center [346, 79] width 58 height 18
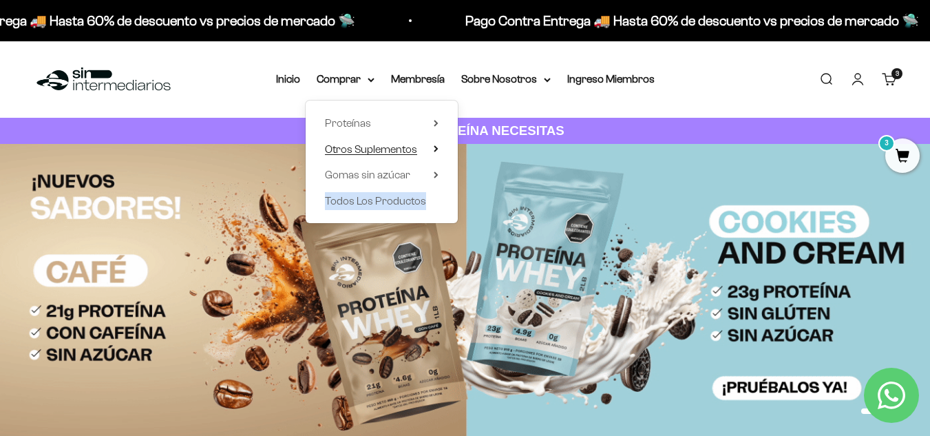
click at [425, 152] on summary "Otros Suplementos" at bounding box center [382, 149] width 114 height 18
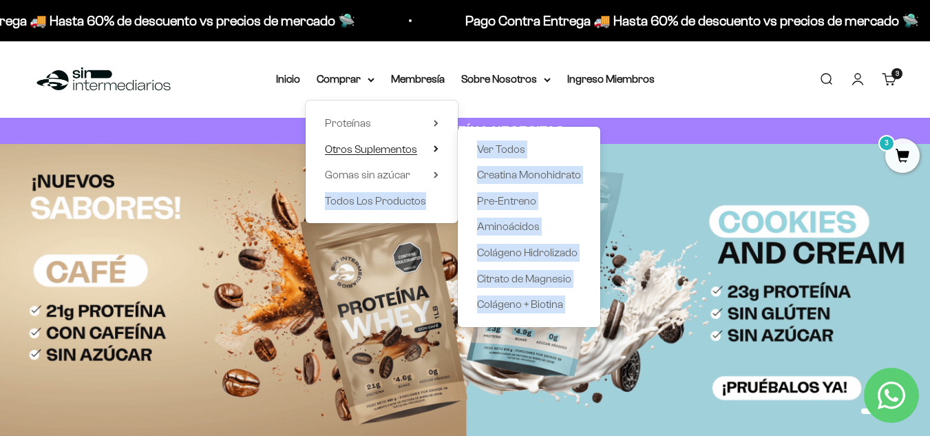
click at [425, 152] on summary "Otros Suplementos" at bounding box center [382, 149] width 114 height 18
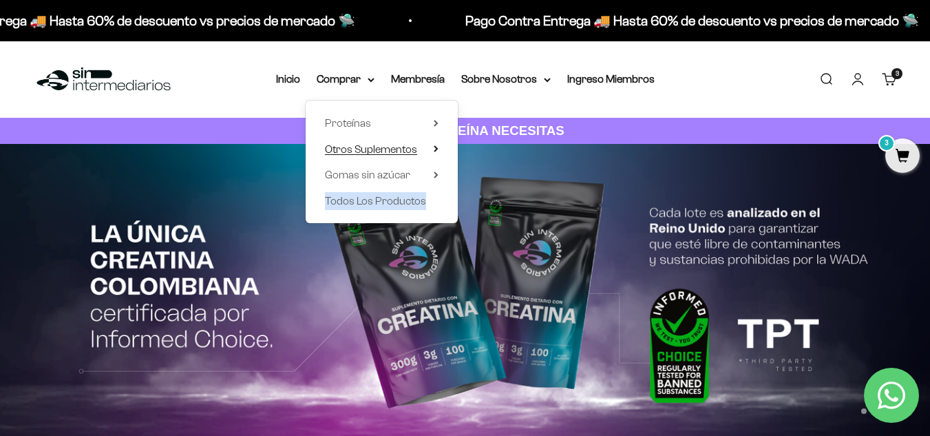
click at [431, 149] on summary "Otros Suplementos" at bounding box center [382, 149] width 114 height 18
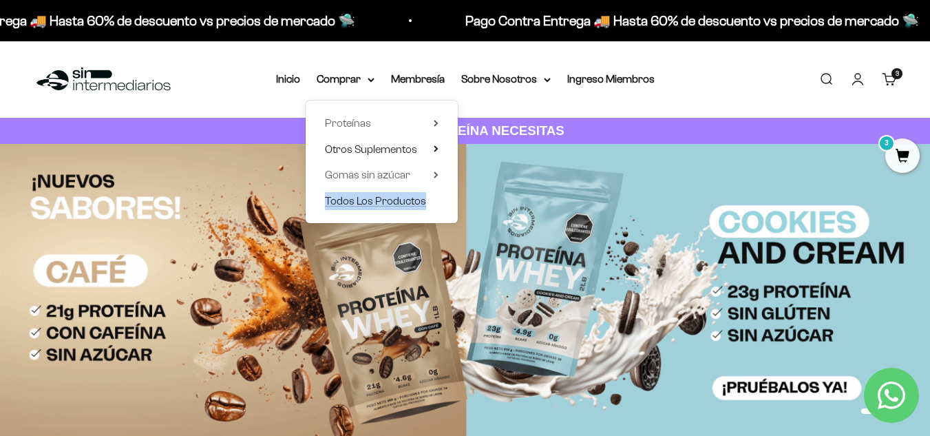
click at [377, 202] on span "Todos Los Productos" at bounding box center [375, 201] width 101 height 12
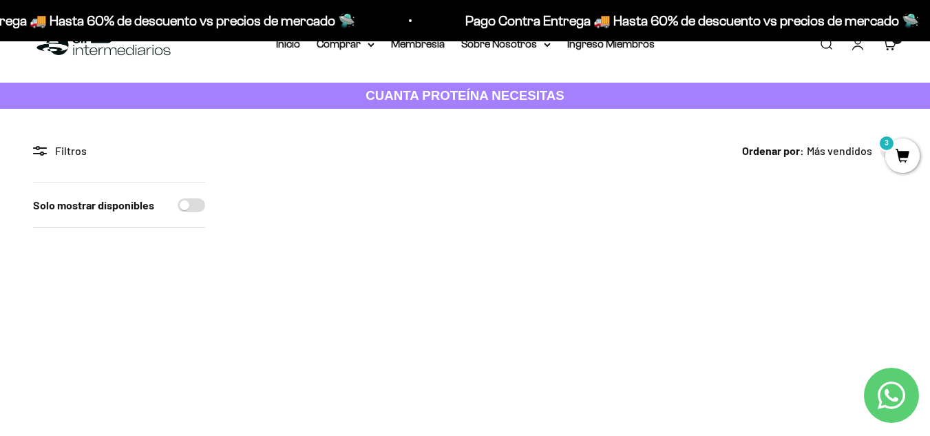
scroll to position [21, 0]
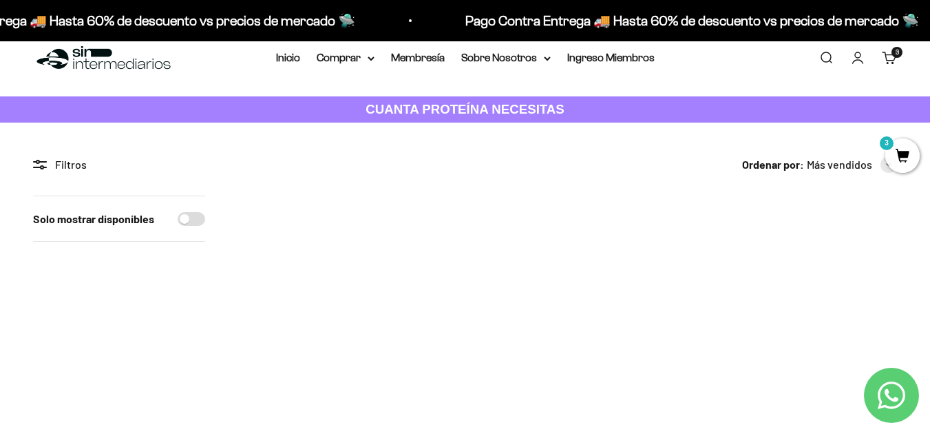
click at [198, 216] on input "Solo mostrar disponibles" at bounding box center [192, 219] width 28 height 14
checkbox input "true"
click at [192, 218] on input "Solo mostrar disponibles" at bounding box center [192, 219] width 28 height 14
checkbox input "false"
click at [344, 63] on summary "Comprar" at bounding box center [346, 58] width 58 height 18
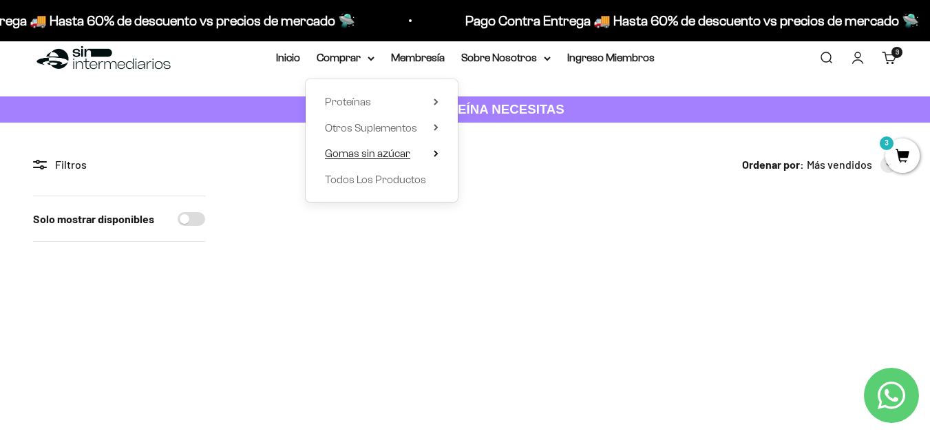
click at [361, 150] on span "Gomas sin azúcar" at bounding box center [367, 153] width 85 height 12
click at [359, 124] on span "Otros Suplementos" at bounding box center [371, 128] width 92 height 12
click at [346, 97] on span "Proteínas" at bounding box center [348, 102] width 46 height 12
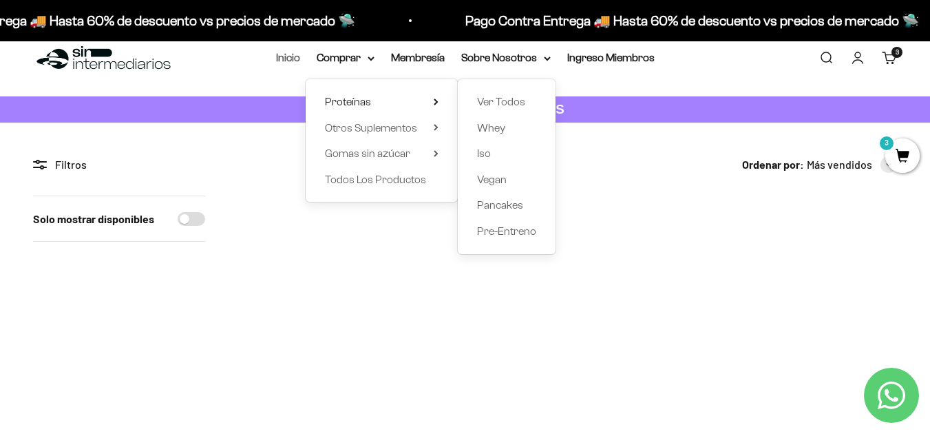
click at [292, 62] on li "Inicio" at bounding box center [288, 58] width 24 height 18
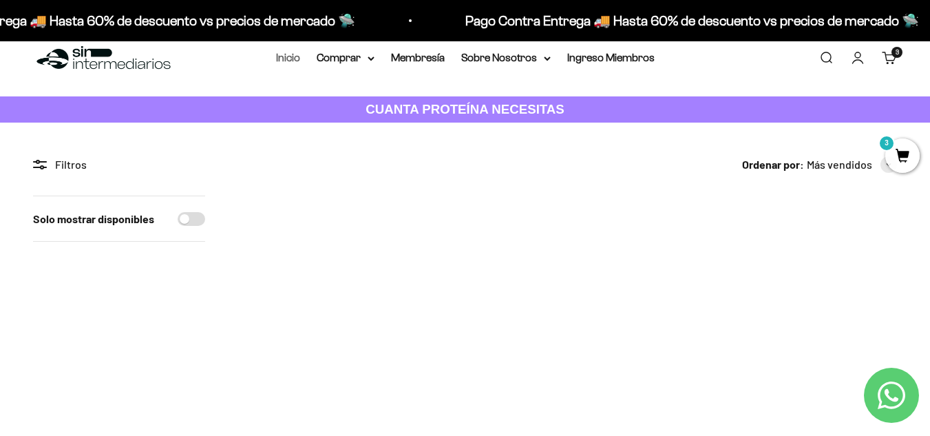
click at [291, 61] on link "Inicio" at bounding box center [288, 58] width 24 height 12
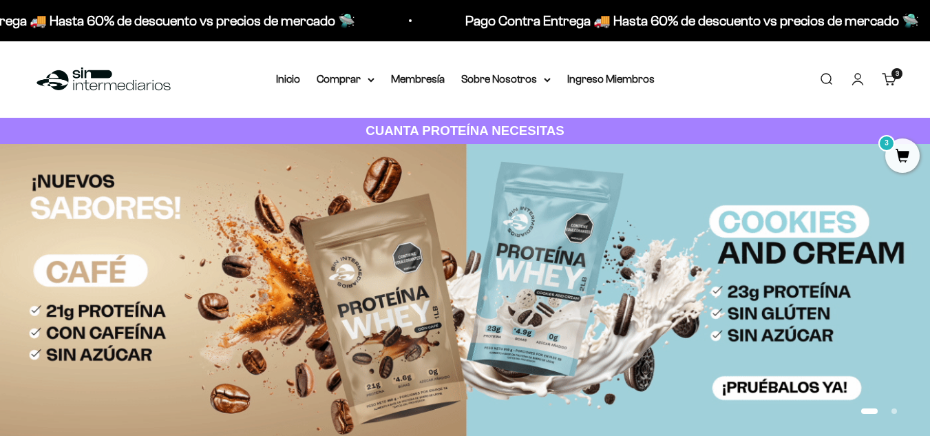
click at [896, 70] on span "3" at bounding box center [897, 73] width 3 height 7
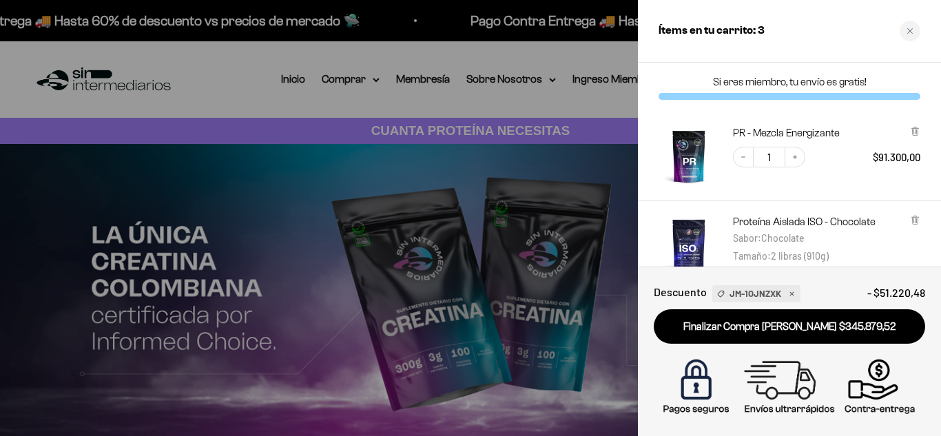
click at [894, 168] on div "PR - Mezcla Energizante Decrease quantity 1 Increase quantity $91.300,00" at bounding box center [826, 156] width 187 height 61
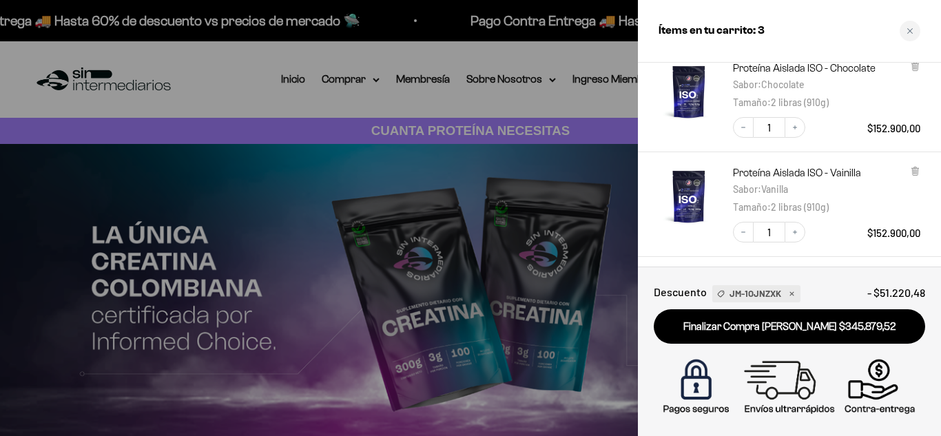
scroll to position [126, 0]
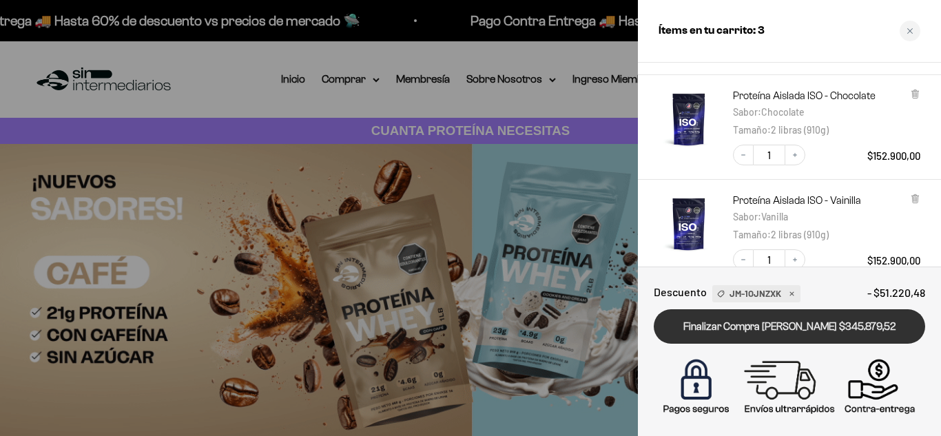
click at [821, 335] on link "Finalizar Compra [PERSON_NAME] $345.879,52" at bounding box center [788, 326] width 271 height 35
